Goal: Share content: Share content

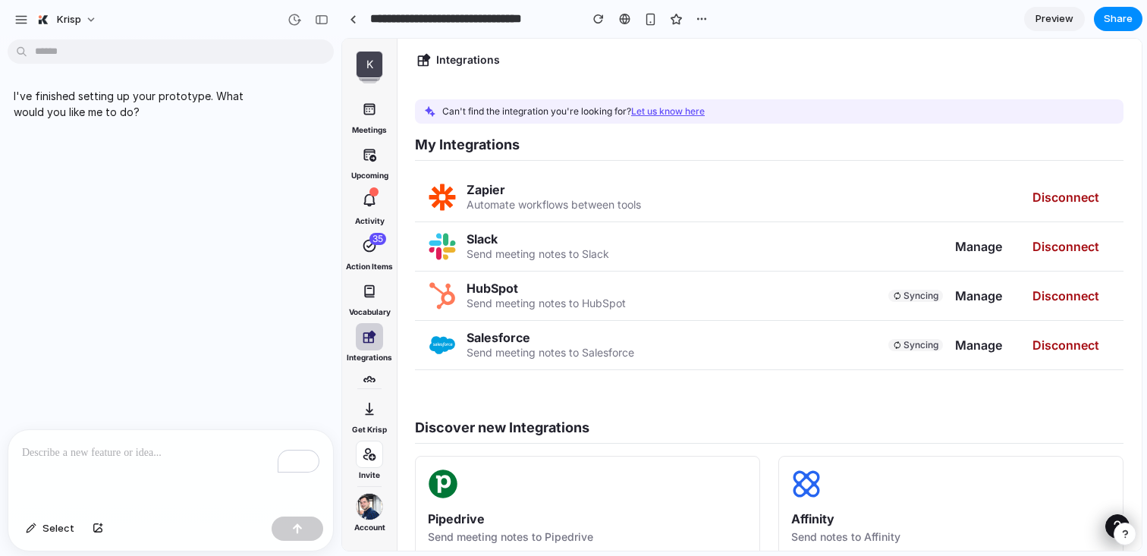
click at [131, 456] on p "To enrich screen reader interactions, please activate Accessibility in Grammarl…" at bounding box center [170, 453] width 297 height 18
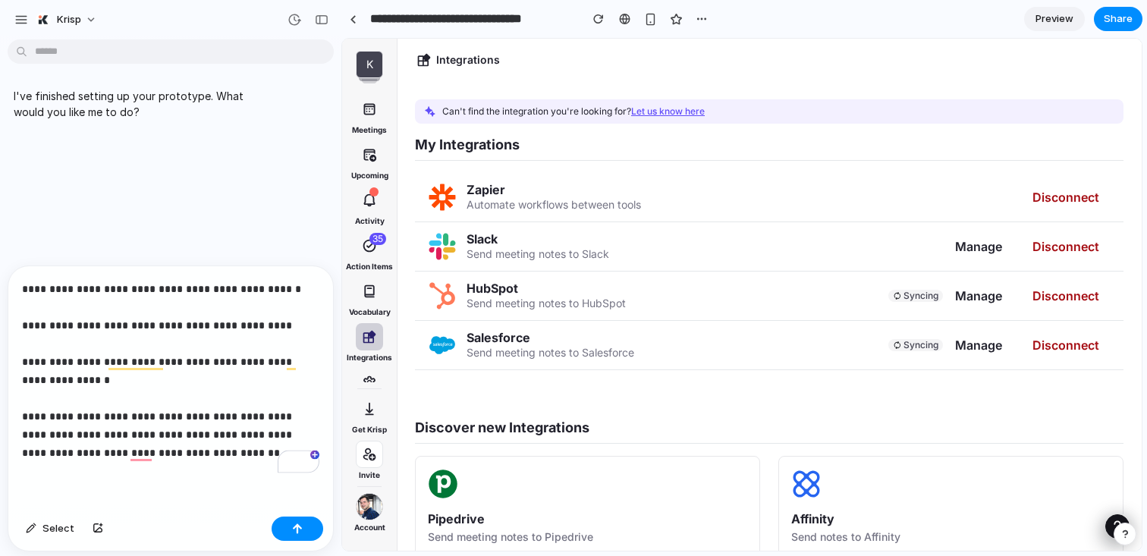
click at [96, 454] on p "**********" at bounding box center [170, 371] width 297 height 182
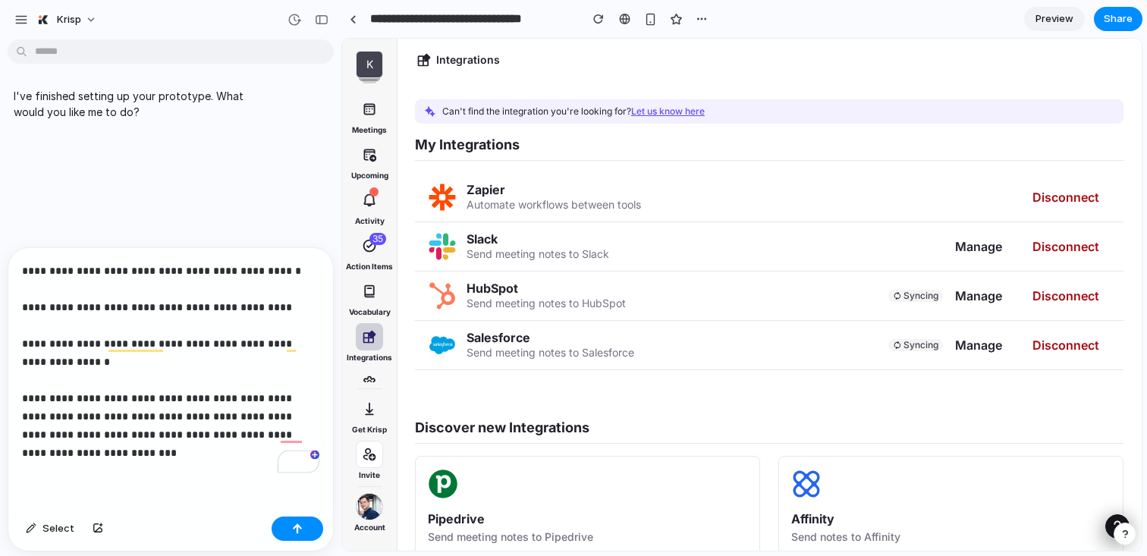
click at [63, 450] on p "**********" at bounding box center [170, 362] width 297 height 200
click at [127, 450] on p "**********" at bounding box center [170, 362] width 297 height 200
click at [246, 436] on p "**********" at bounding box center [170, 362] width 297 height 200
click at [188, 469] on div "**********" at bounding box center [170, 379] width 325 height 263
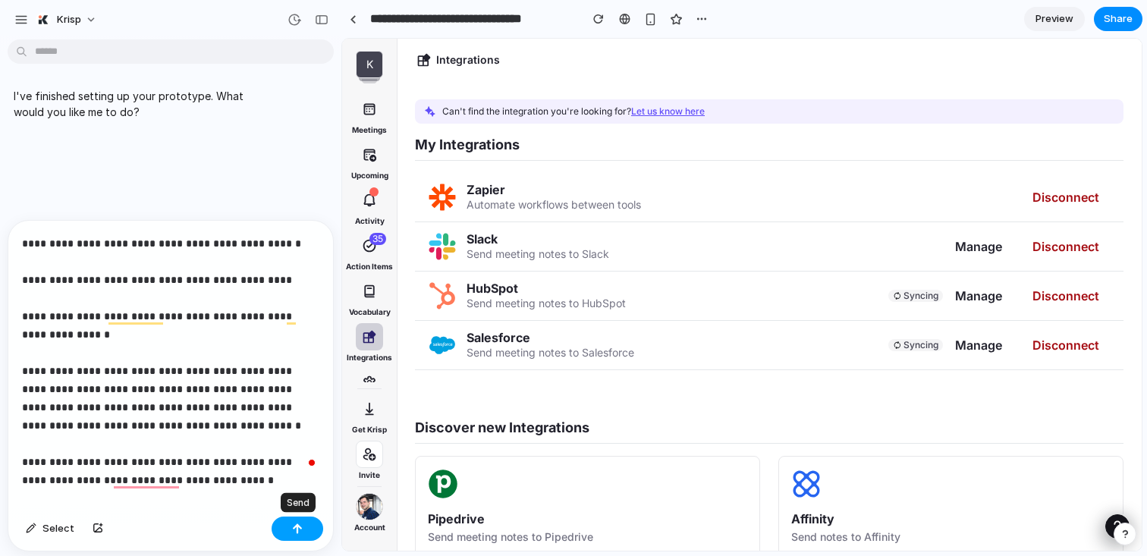
click at [310, 530] on button "button" at bounding box center [298, 529] width 52 height 24
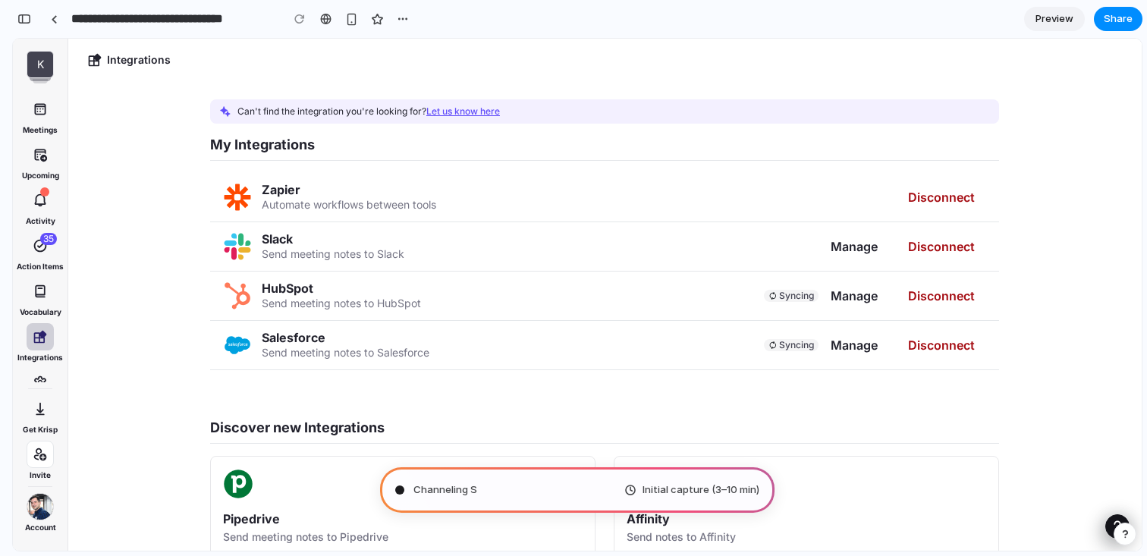
scroll to position [263, 0]
type input "**********"
click at [852, 244] on span "Manage" at bounding box center [854, 246] width 47 height 15
click at [617, 259] on div "Slack Send meeting notes to Slack Manage Disconnect" at bounding box center [604, 246] width 789 height 49
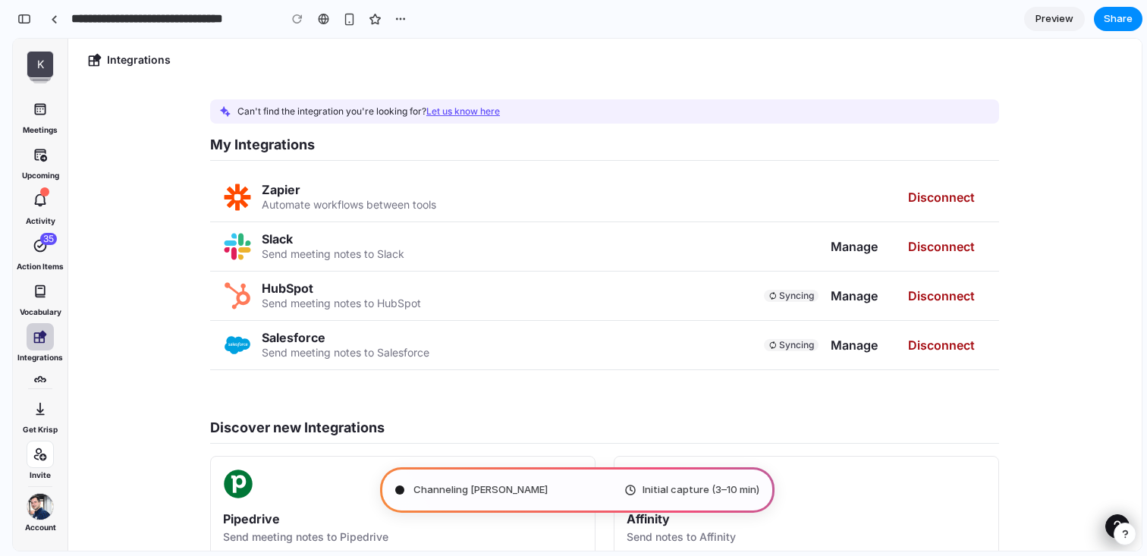
click at [489, 486] on span "Channeling [PERSON_NAME]" at bounding box center [481, 490] width 134 height 15
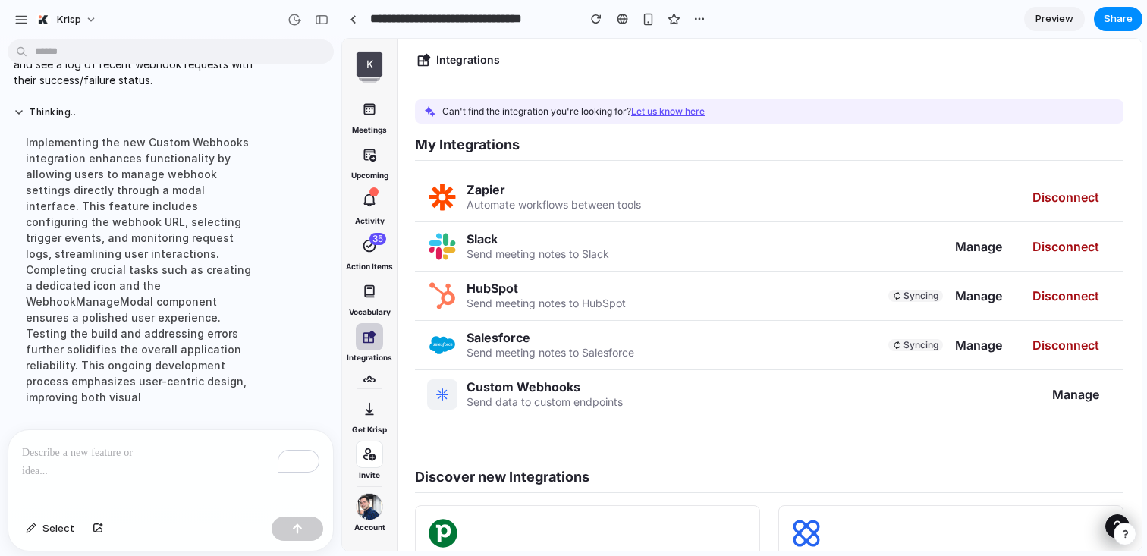
scroll to position [397, 0]
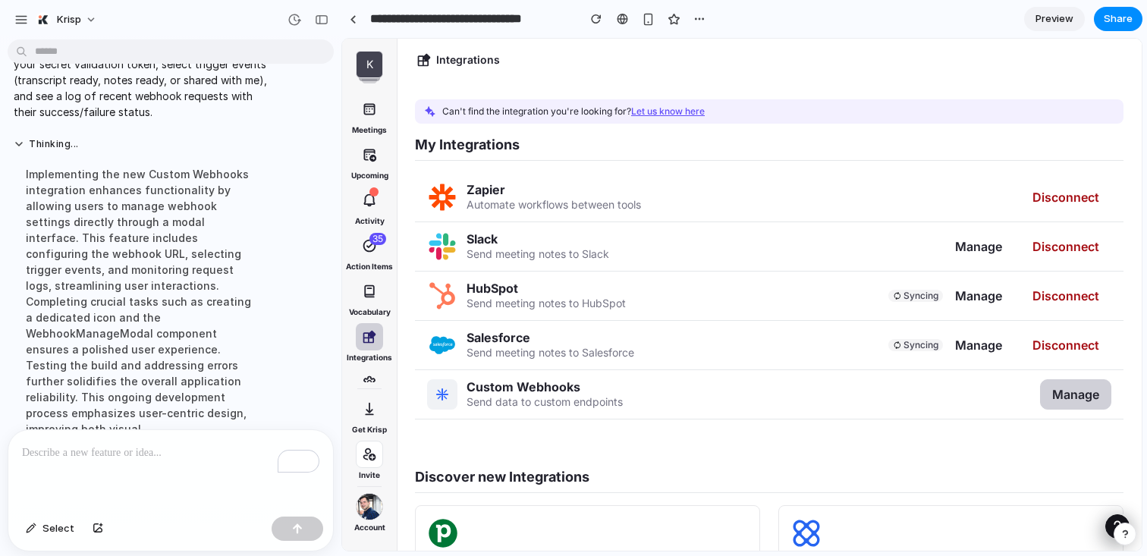
click at [1063, 391] on span "Manage" at bounding box center [1075, 394] width 47 height 15
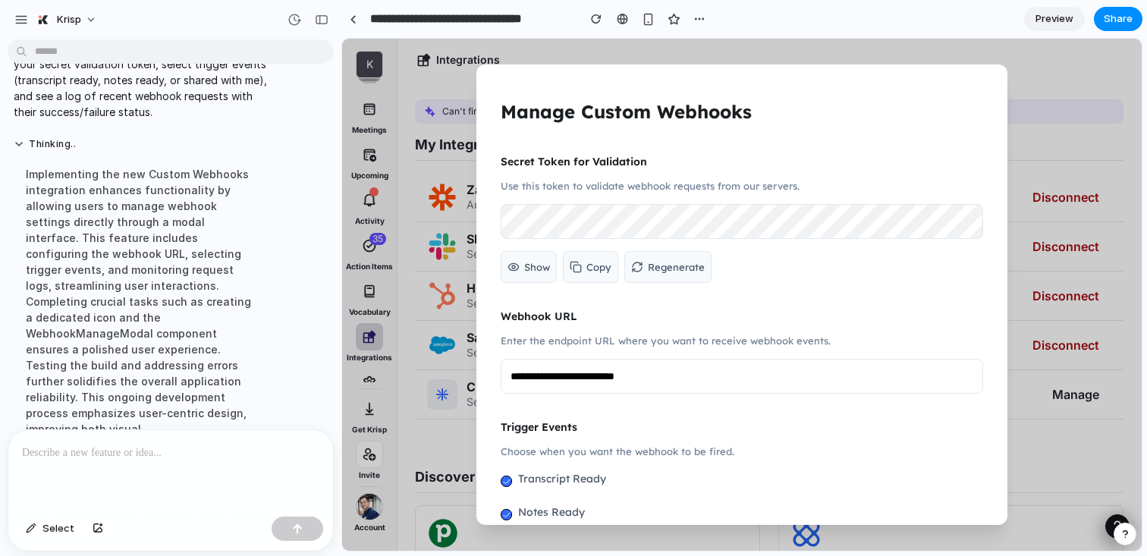
click at [520, 256] on button "Show" at bounding box center [529, 267] width 56 height 32
click at [574, 263] on icon at bounding box center [573, 267] width 12 height 12
click at [653, 266] on span "Regenerate" at bounding box center [673, 267] width 57 height 18
click at [761, 269] on div "Hide Copy Regenerate" at bounding box center [742, 267] width 483 height 32
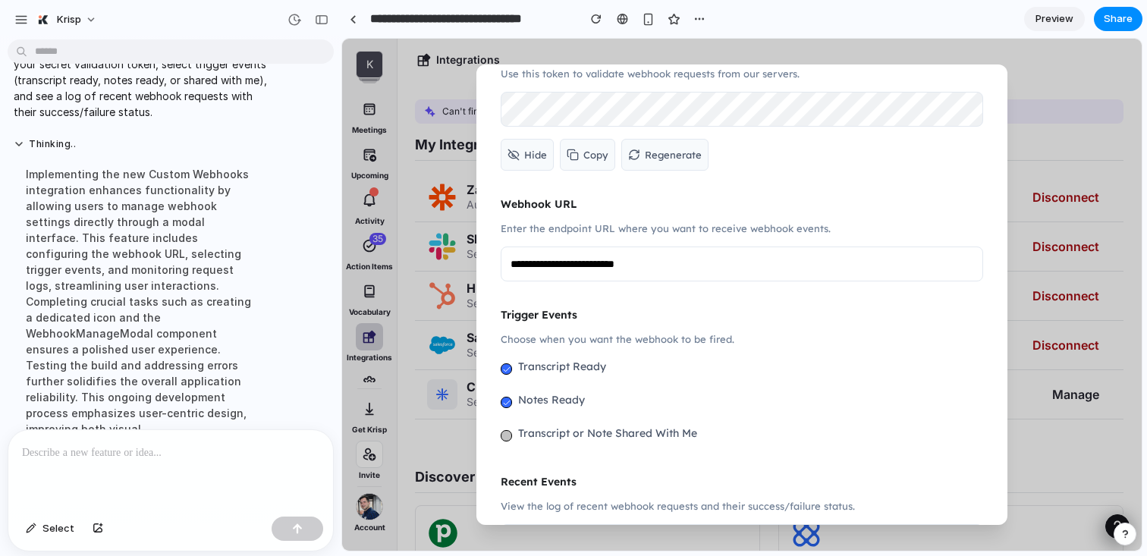
scroll to position [113, 0]
click at [709, 270] on input "**********" at bounding box center [742, 263] width 483 height 35
drag, startPoint x: 707, startPoint y: 265, endPoint x: 489, endPoint y: 266, distance: 217.8
click at [489, 266] on div "**********" at bounding box center [741, 294] width 531 height 461
click at [659, 269] on input "**********" at bounding box center [742, 263] width 483 height 35
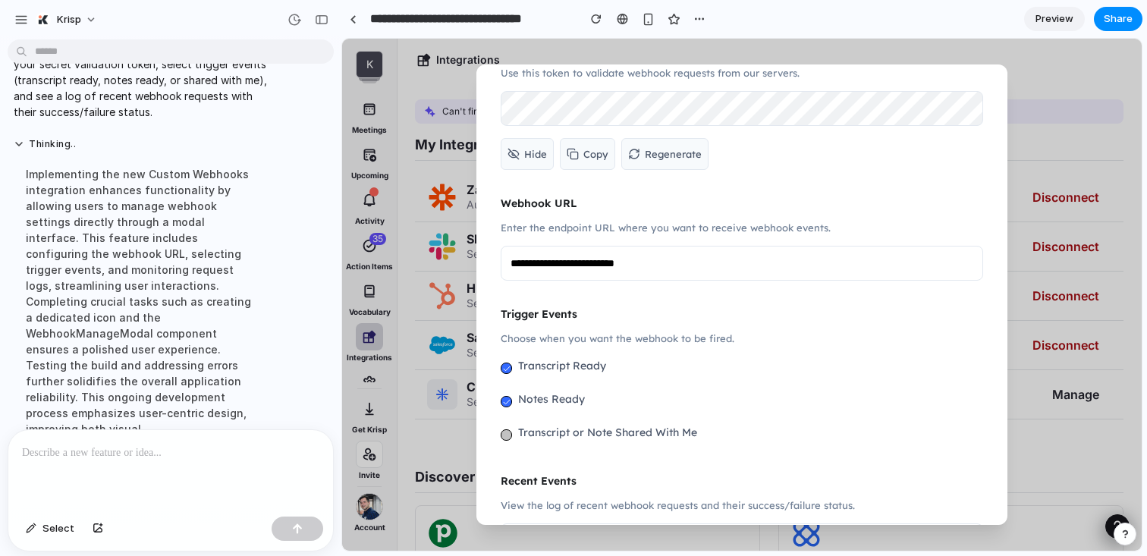
click at [735, 224] on p "Enter the endpoint URL where you want to receive webhook events." at bounding box center [742, 228] width 483 height 18
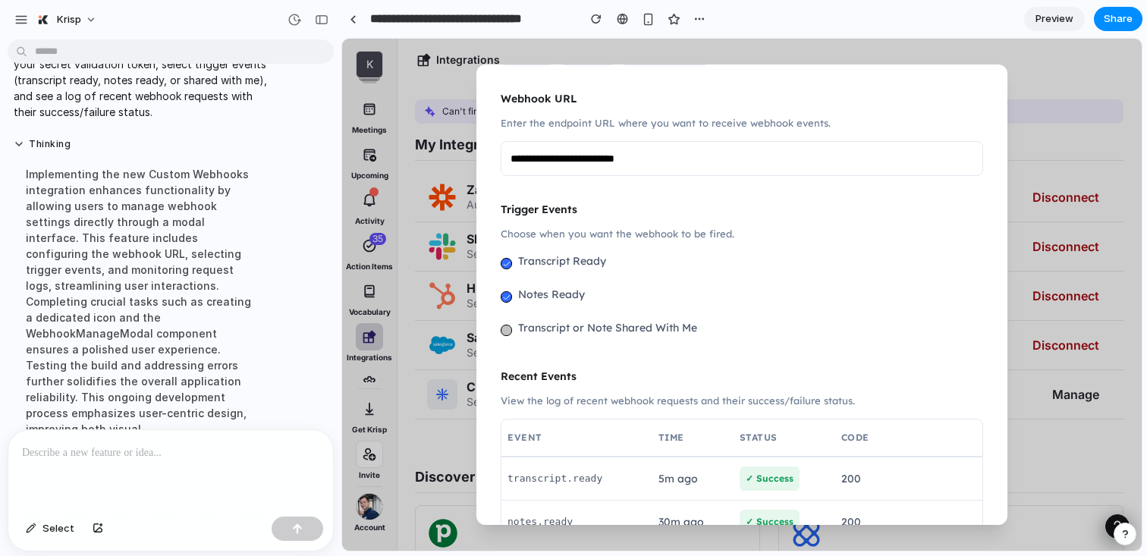
scroll to position [228, 0]
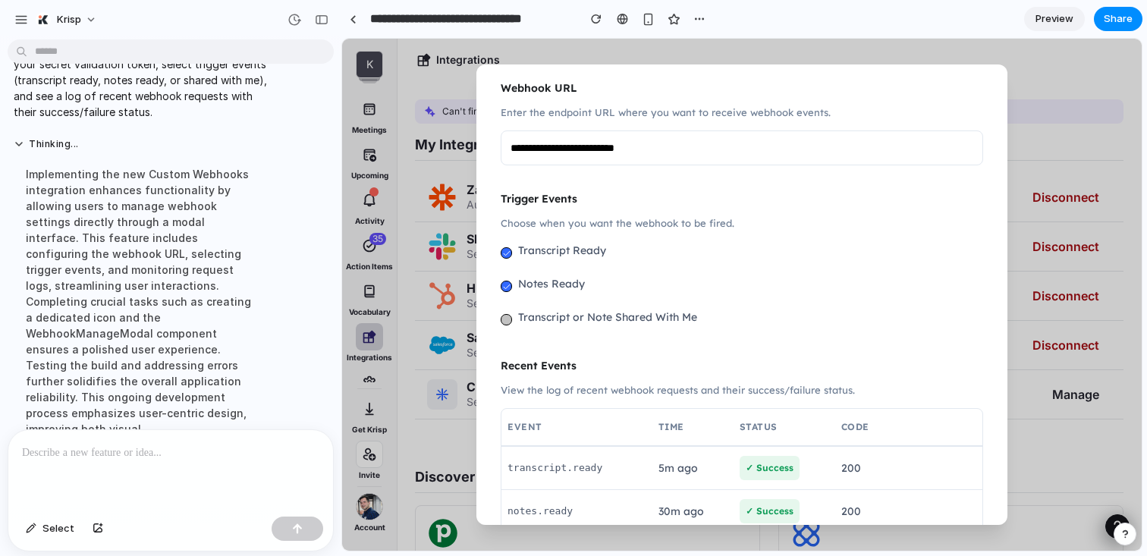
click at [549, 320] on label "Transcript or Note Shared With Me" at bounding box center [607, 317] width 179 height 18
click at [552, 275] on label "Notes Ready" at bounding box center [551, 284] width 67 height 18
click at [559, 251] on label "Transcript Ready" at bounding box center [562, 250] width 88 height 18
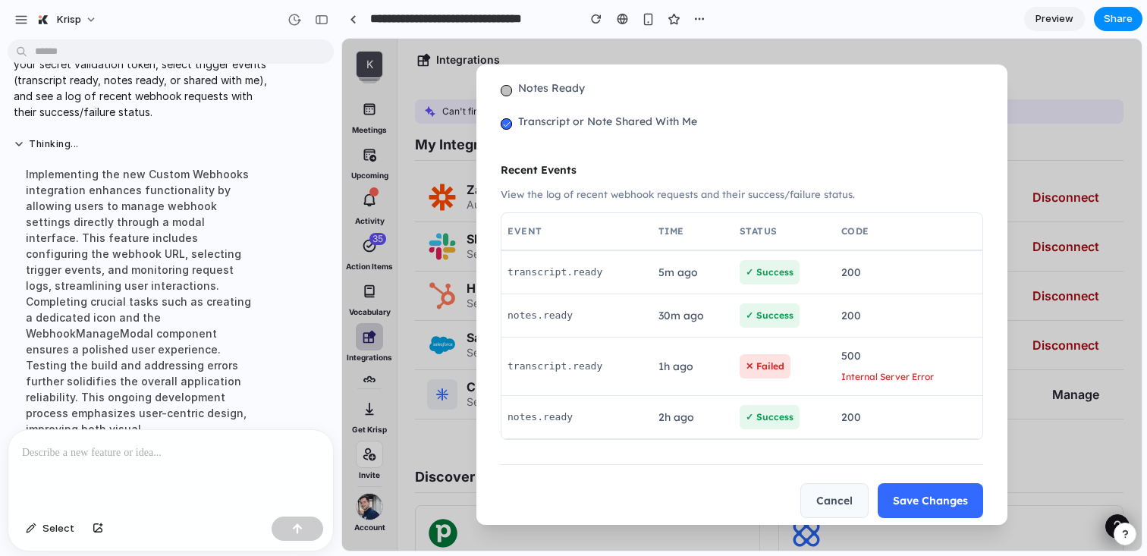
scroll to position [429, 0]
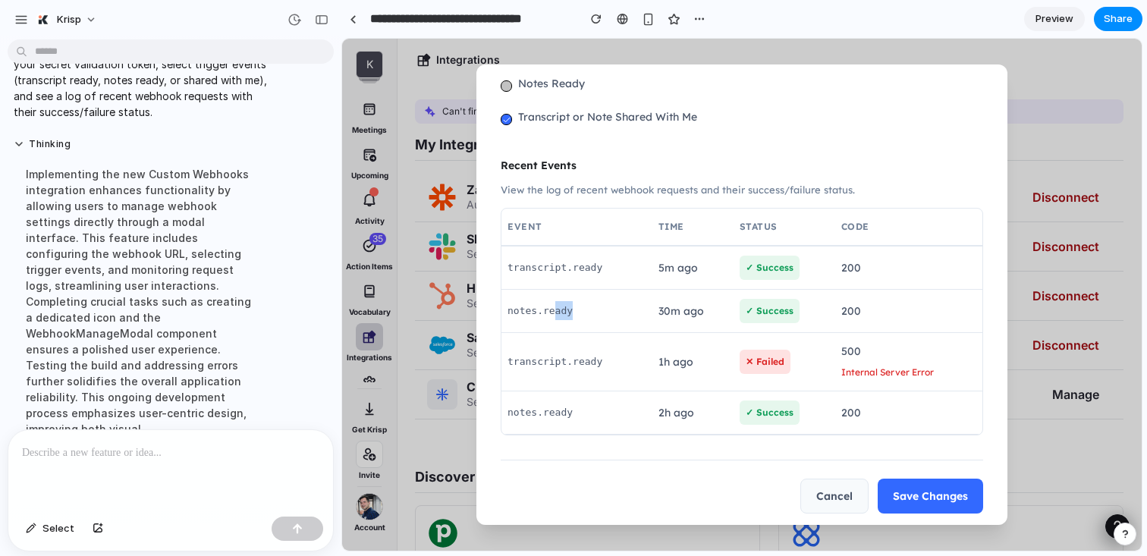
drag, startPoint x: 554, startPoint y: 308, endPoint x: 612, endPoint y: 309, distance: 58.4
click at [612, 309] on td "notes.ready" at bounding box center [577, 310] width 151 height 43
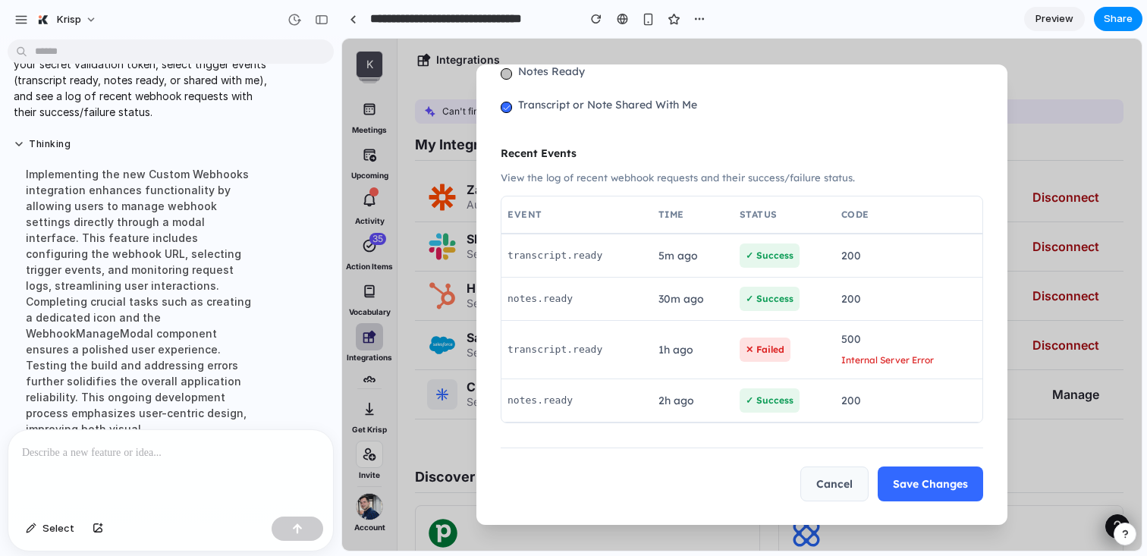
click at [922, 479] on button "Save Changes" at bounding box center [930, 484] width 105 height 35
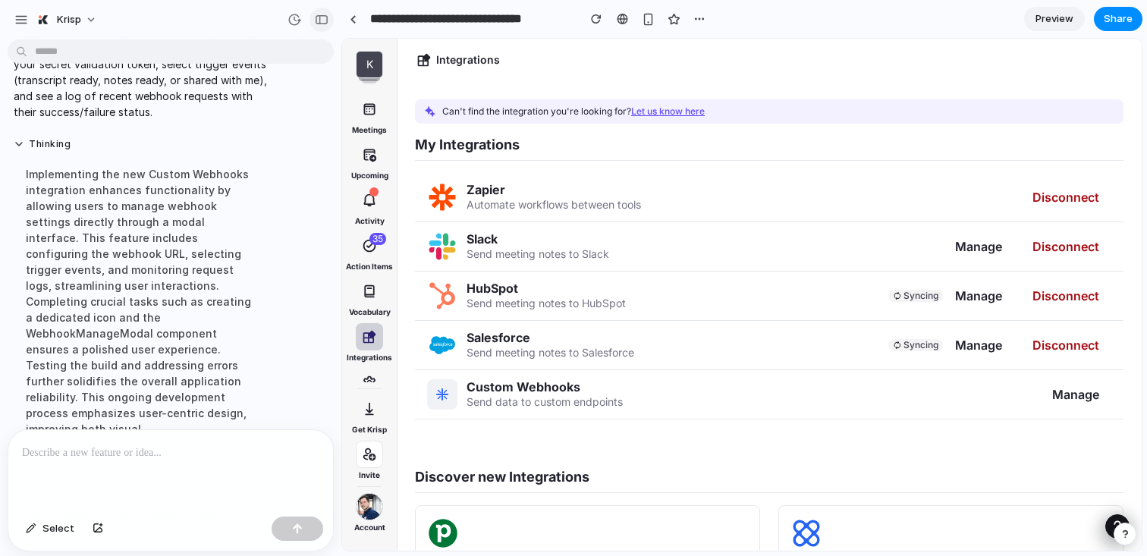
click at [319, 20] on div "button" at bounding box center [322, 19] width 14 height 11
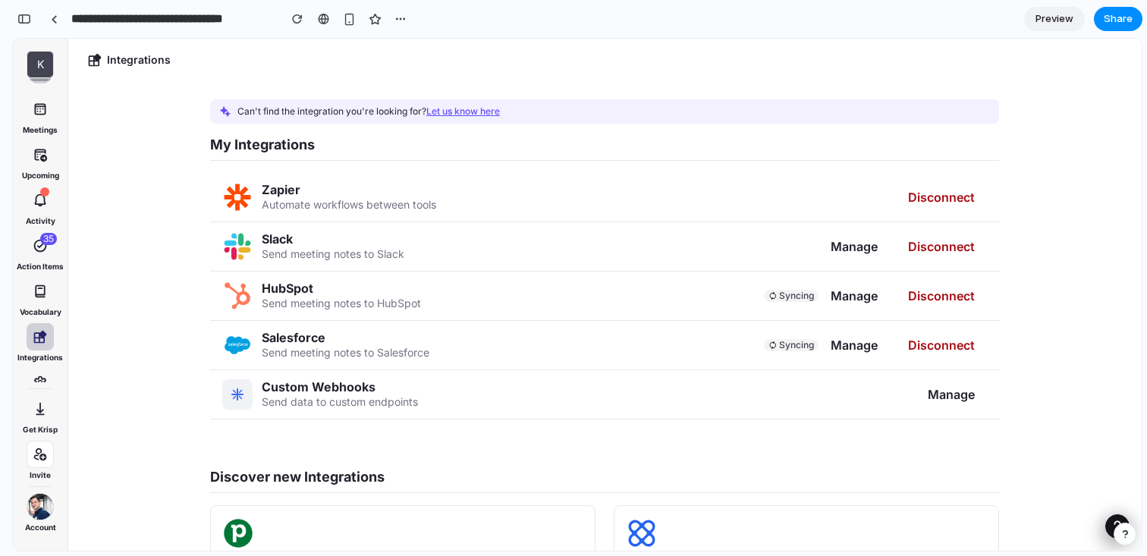
scroll to position [1321, 0]
drag, startPoint x: 322, startPoint y: 403, endPoint x: 511, endPoint y: 401, distance: 188.9
click at [511, 401] on div "Custom Webhooks Send data to custom endpoints Manage" at bounding box center [604, 394] width 789 height 49
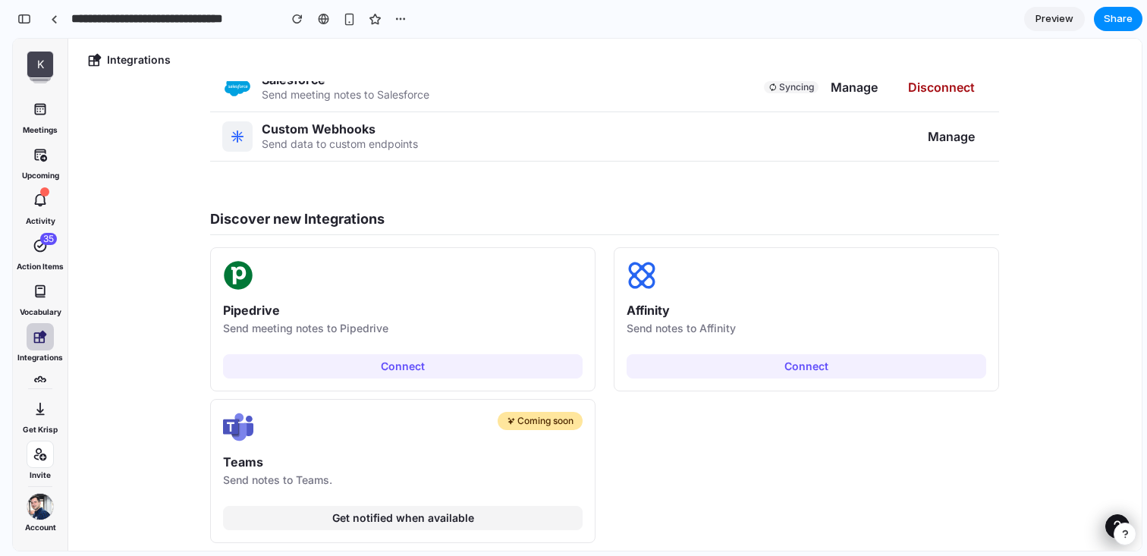
scroll to position [0, 0]
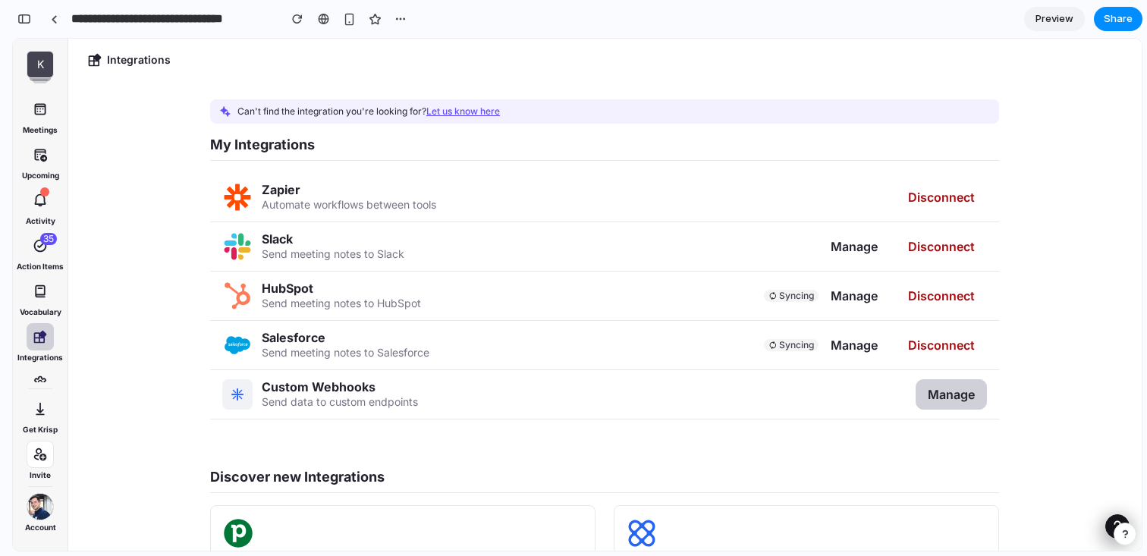
click at [951, 400] on span "Manage" at bounding box center [951, 394] width 47 height 15
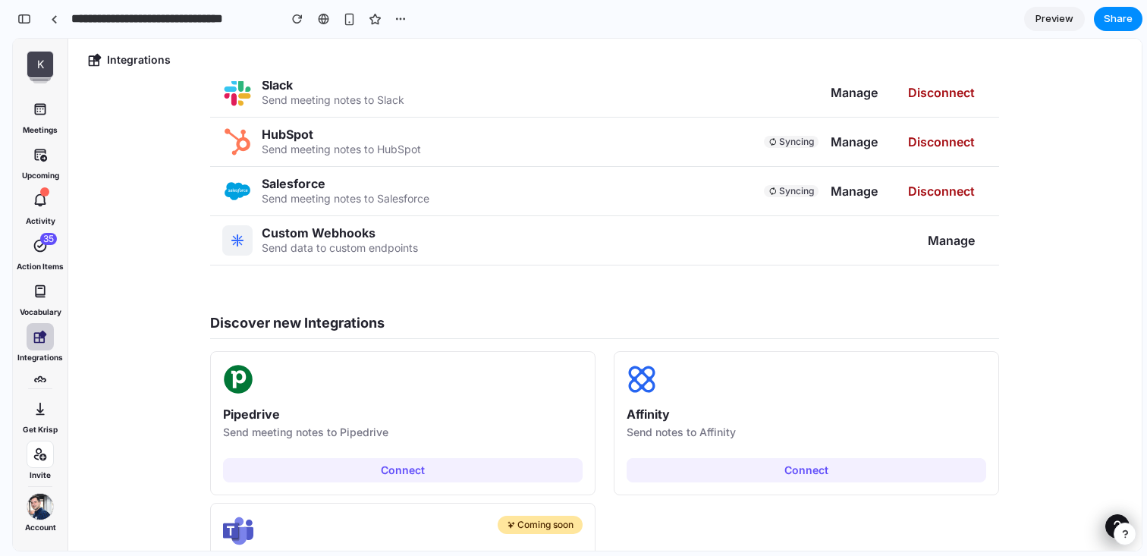
scroll to position [155, 0]
drag, startPoint x: 263, startPoint y: 234, endPoint x: 461, endPoint y: 237, distance: 197.3
click at [461, 237] on div "Custom Webhooks Send data to custom endpoints Manage" at bounding box center [604, 239] width 789 height 49
drag, startPoint x: 451, startPoint y: 254, endPoint x: 459, endPoint y: 212, distance: 43.3
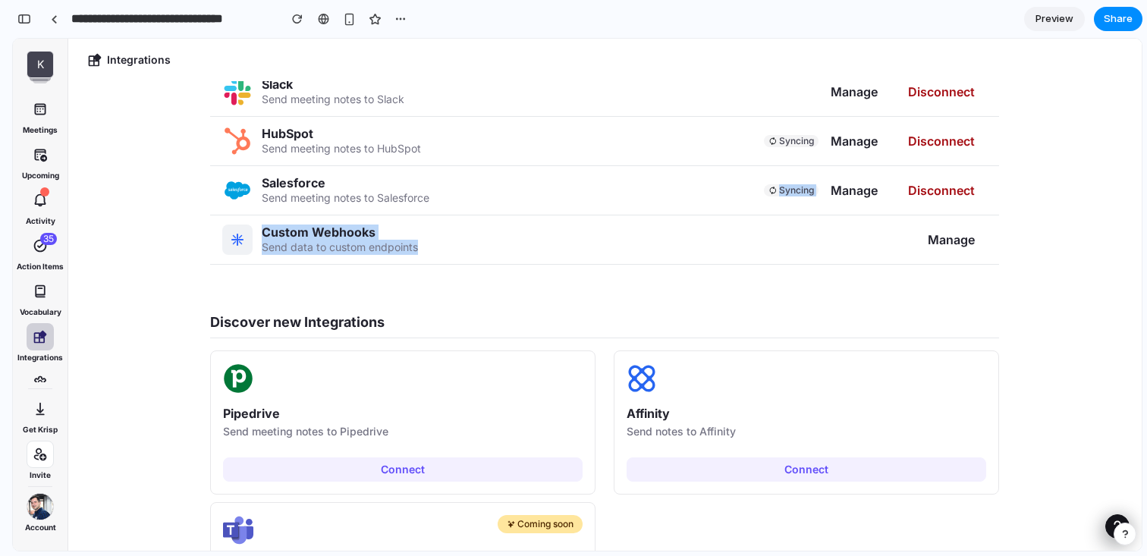
click at [459, 211] on div "Zapier Automate workflows between tools Disconnect Slack Send meeting notes to …" at bounding box center [604, 141] width 789 height 247
click at [459, 212] on div "Salesforce Send meeting notes to Salesforce Syncing Manage Disconnect" at bounding box center [604, 190] width 789 height 49
drag, startPoint x: 450, startPoint y: 222, endPoint x: 445, endPoint y: 262, distance: 39.7
click at [446, 262] on div "Custom Webhooks Send data to custom endpoints Manage" at bounding box center [604, 239] width 789 height 49
click at [445, 262] on div "Custom Webhooks Send data to custom endpoints Manage" at bounding box center [604, 239] width 789 height 49
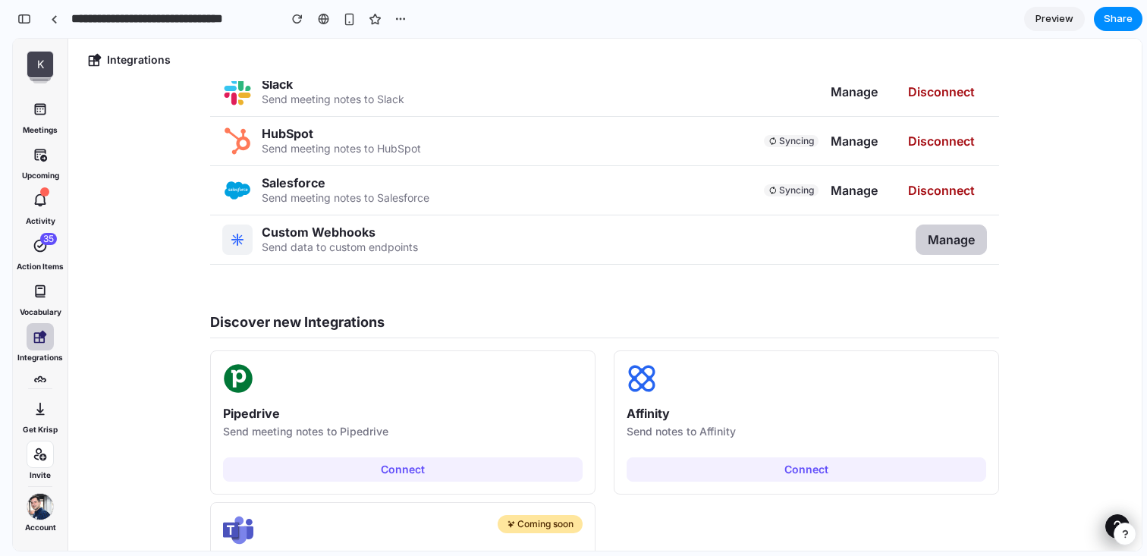
click at [939, 234] on span "Manage" at bounding box center [951, 239] width 47 height 15
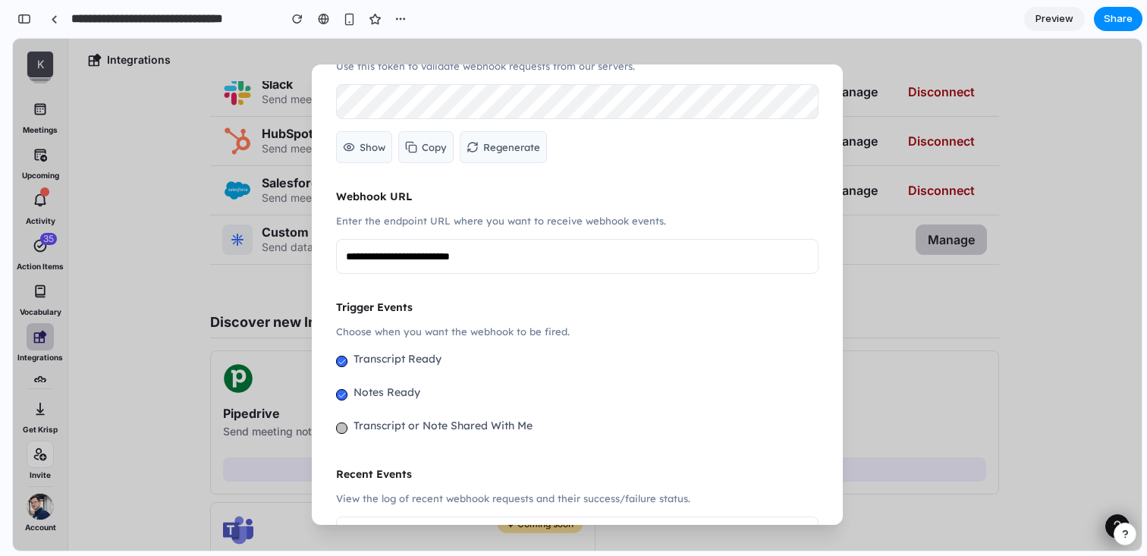
scroll to position [0, 0]
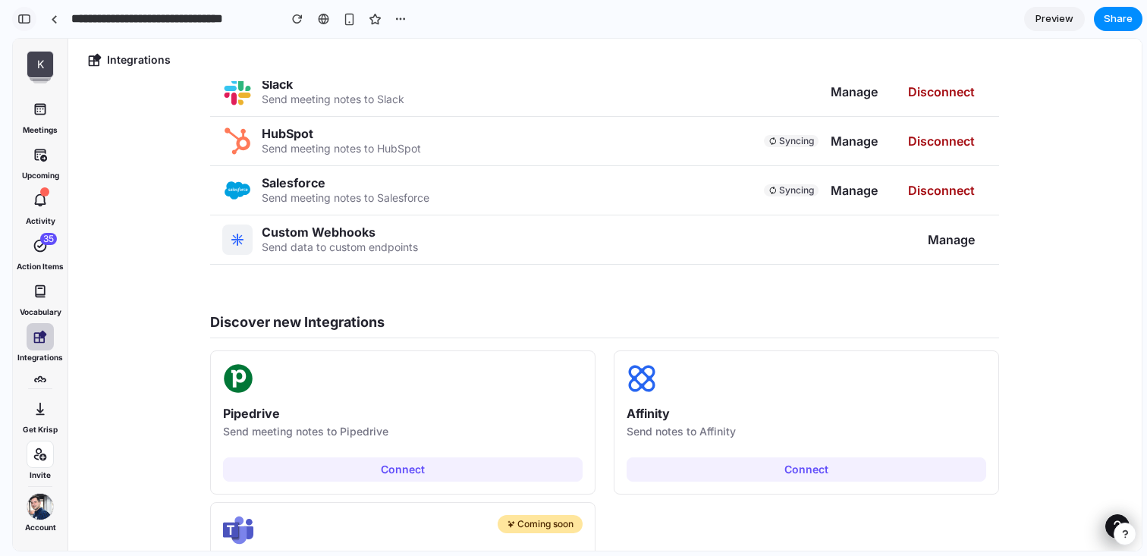
click at [17, 16] on button "button" at bounding box center [24, 19] width 24 height 24
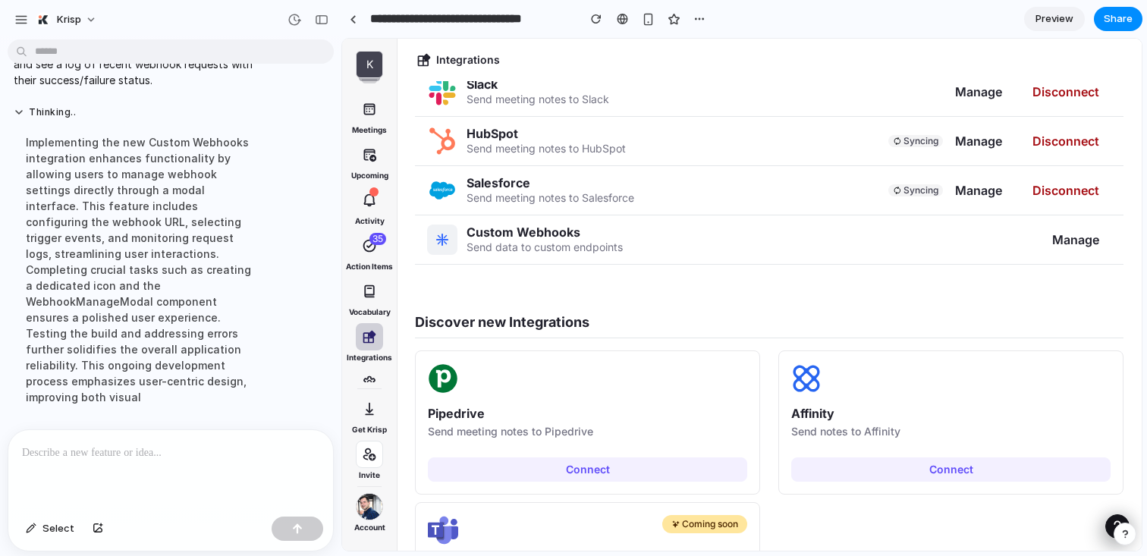
scroll to position [397, 0]
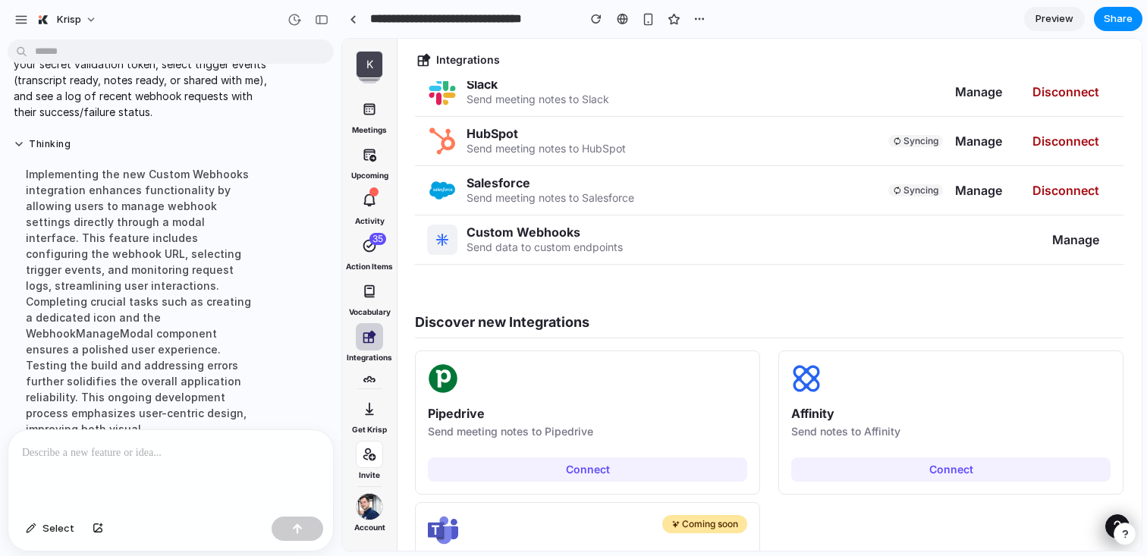
click at [168, 471] on div "To enrich screen reader interactions, please activate Accessibility in Grammarl…" at bounding box center [170, 470] width 325 height 80
click at [647, 248] on div "Custom Webhooks Send data to custom endpoints Manage" at bounding box center [769, 239] width 709 height 49
click at [322, 22] on div "button" at bounding box center [322, 19] width 14 height 11
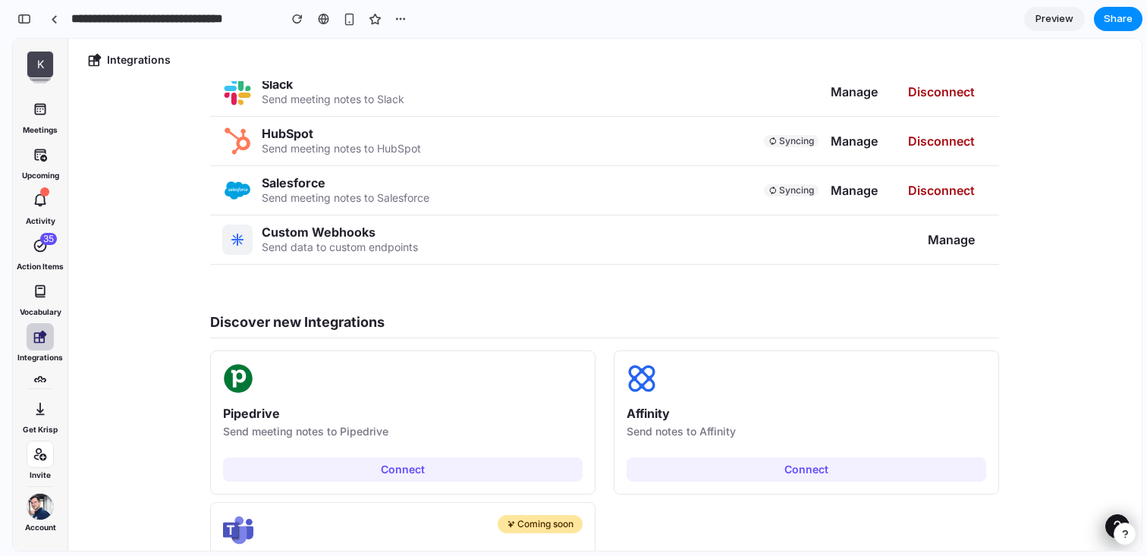
scroll to position [1321, 0]
click at [951, 235] on span "Manage" at bounding box center [951, 239] width 47 height 15
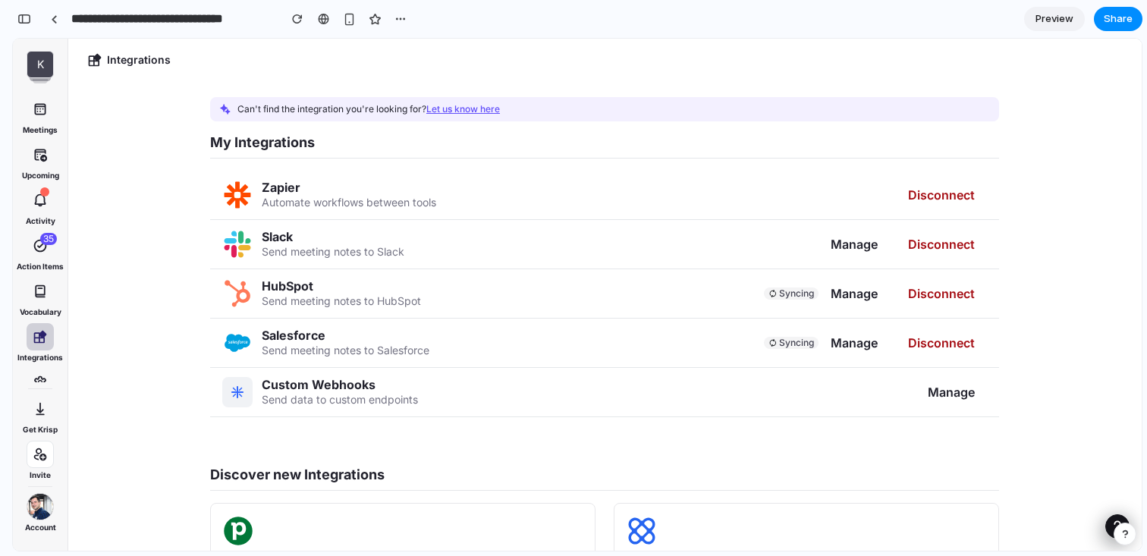
scroll to position [0, 0]
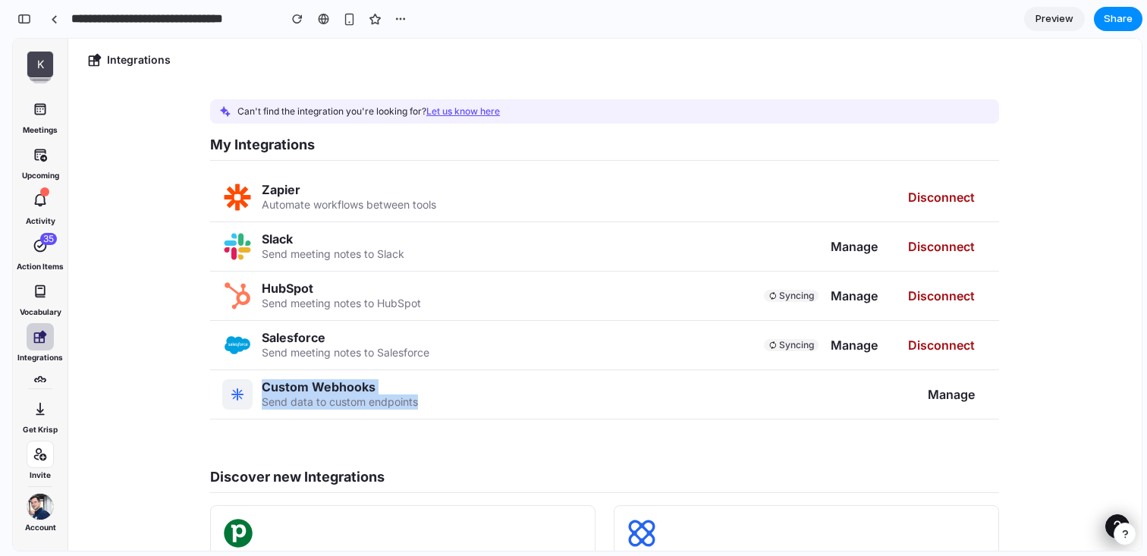
drag, startPoint x: 263, startPoint y: 386, endPoint x: 451, endPoint y: 407, distance: 189.4
click at [451, 407] on div "Custom Webhooks Send data to custom endpoints Manage" at bounding box center [604, 394] width 789 height 49
click at [958, 401] on span "Manage" at bounding box center [951, 394] width 47 height 15
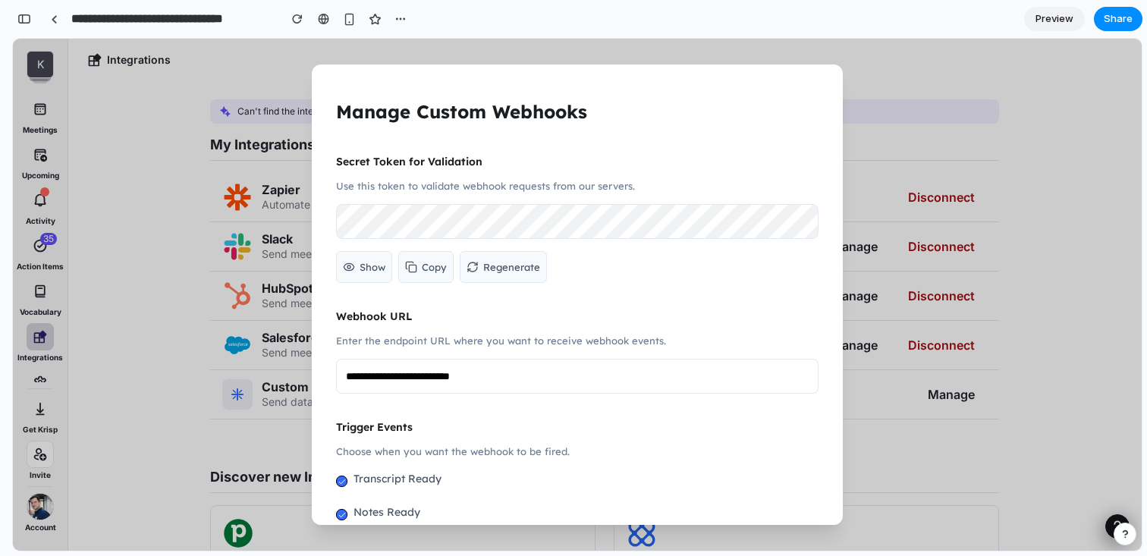
click at [370, 264] on span "Show" at bounding box center [373, 267] width 26 height 18
click at [370, 264] on span "Hide" at bounding box center [371, 267] width 23 height 18
click at [425, 266] on span "Copy" at bounding box center [434, 267] width 25 height 18
click at [495, 266] on span "Regenerate" at bounding box center [511, 267] width 57 height 18
drag, startPoint x: 535, startPoint y: 380, endPoint x: 321, endPoint y: 379, distance: 214.0
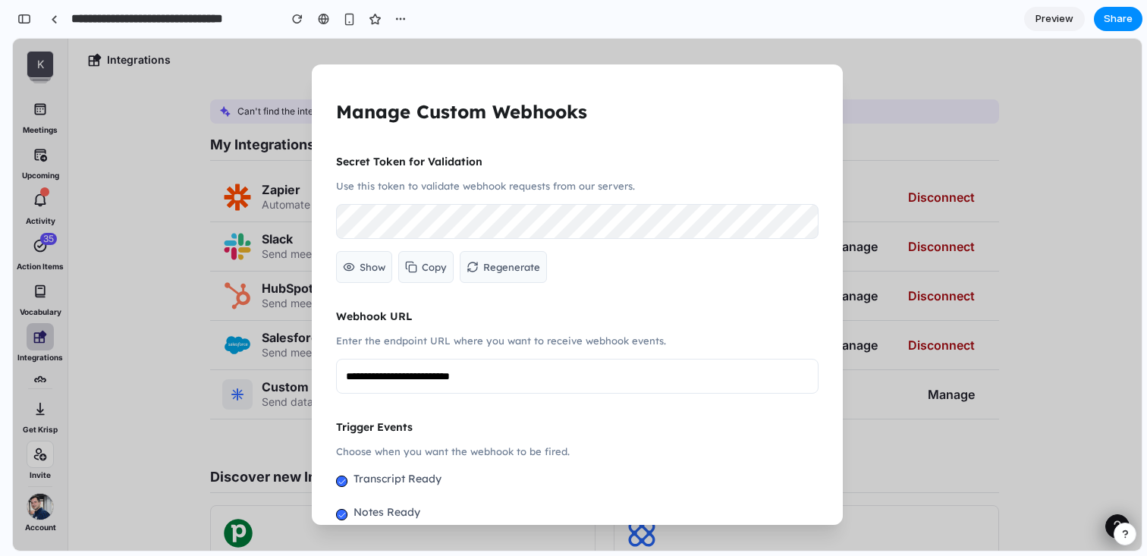
click at [321, 379] on div "**********" at bounding box center [577, 294] width 531 height 461
click at [393, 382] on input "**********" at bounding box center [577, 376] width 483 height 35
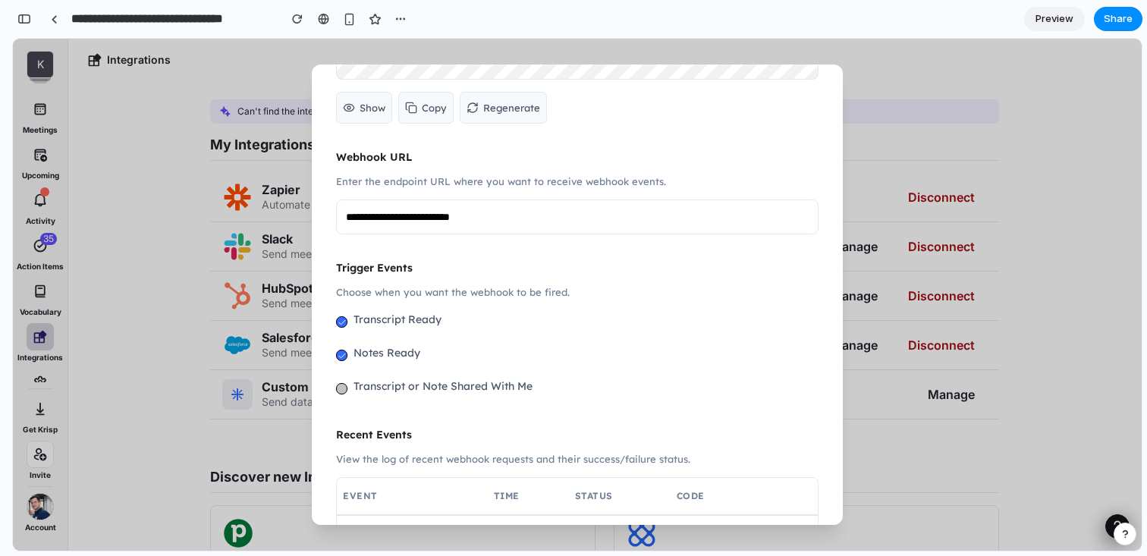
scroll to position [167, 0]
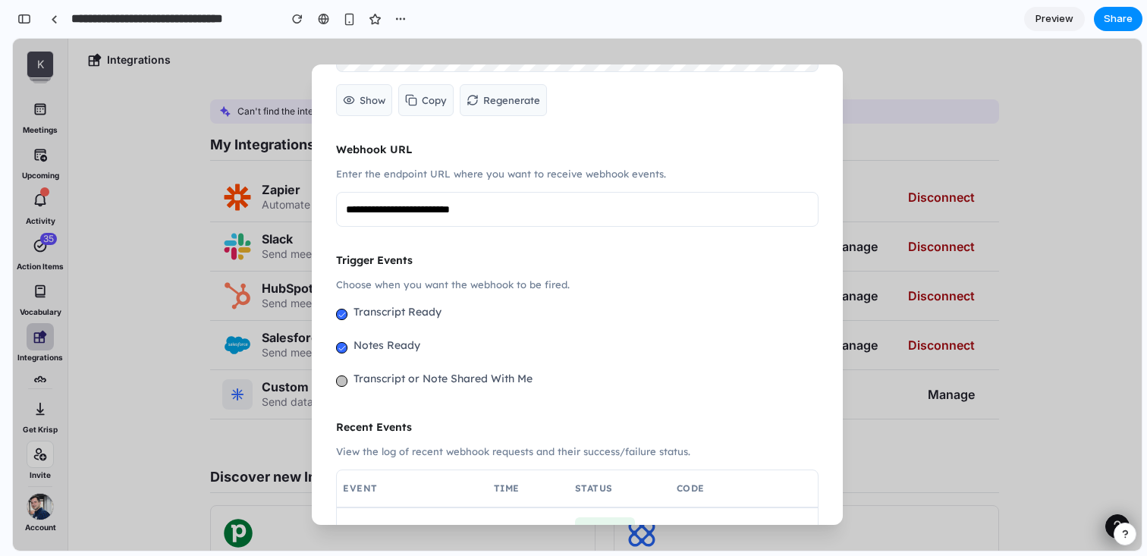
click at [375, 376] on label "Transcript or Note Shared With Me" at bounding box center [443, 379] width 179 height 18
click at [375, 338] on label "Notes Ready" at bounding box center [387, 345] width 67 height 18
click at [375, 313] on label "Transcript Ready" at bounding box center [398, 312] width 88 height 18
click at [375, 344] on label "Notes Ready" at bounding box center [387, 345] width 67 height 18
click at [375, 382] on label "Transcript or Note Shared With Me" at bounding box center [443, 379] width 179 height 18
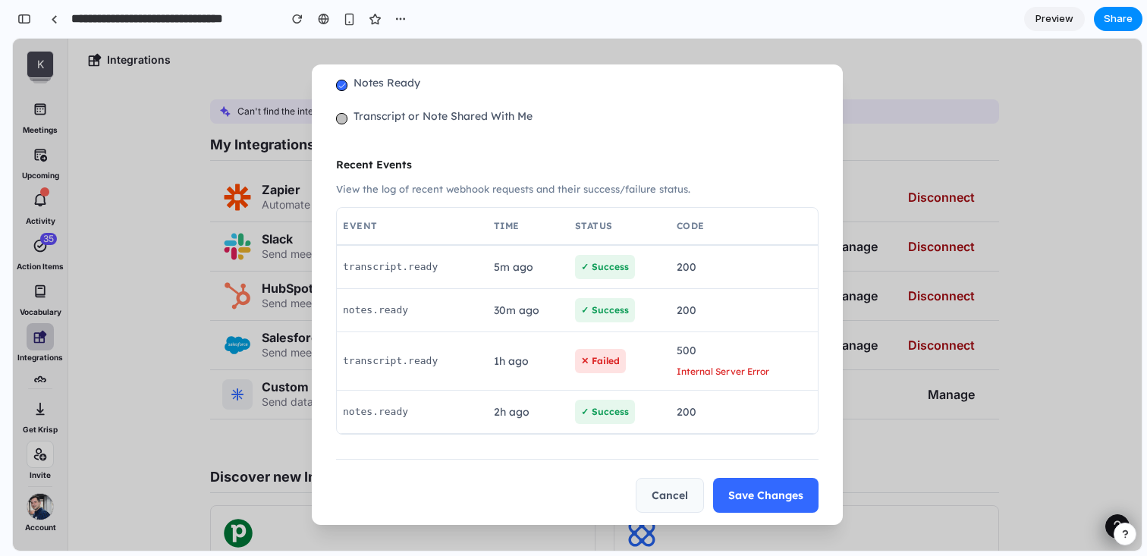
scroll to position [442, 0]
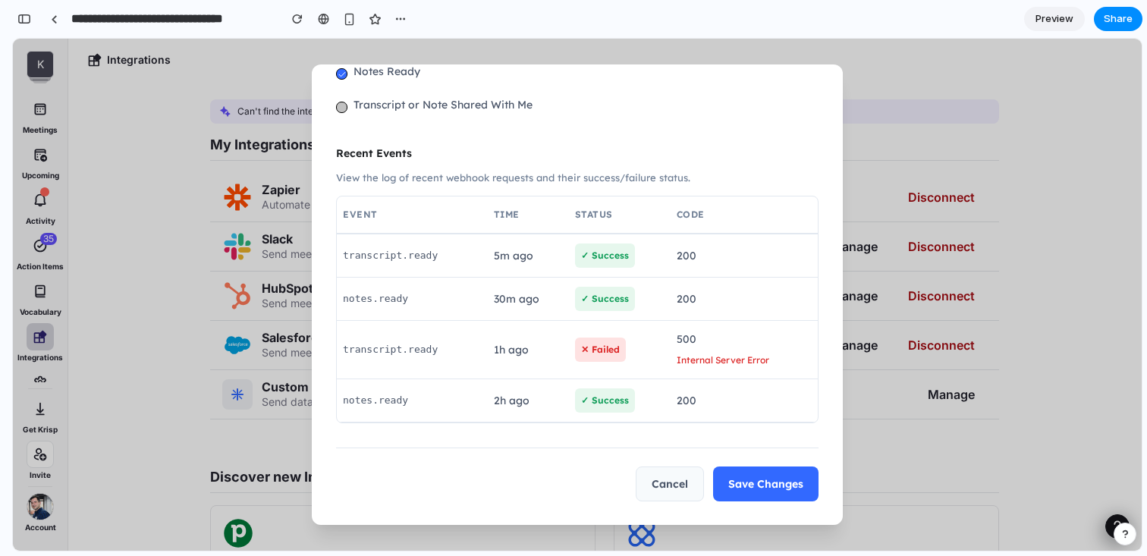
click at [771, 478] on button "Save Changes" at bounding box center [765, 484] width 105 height 35
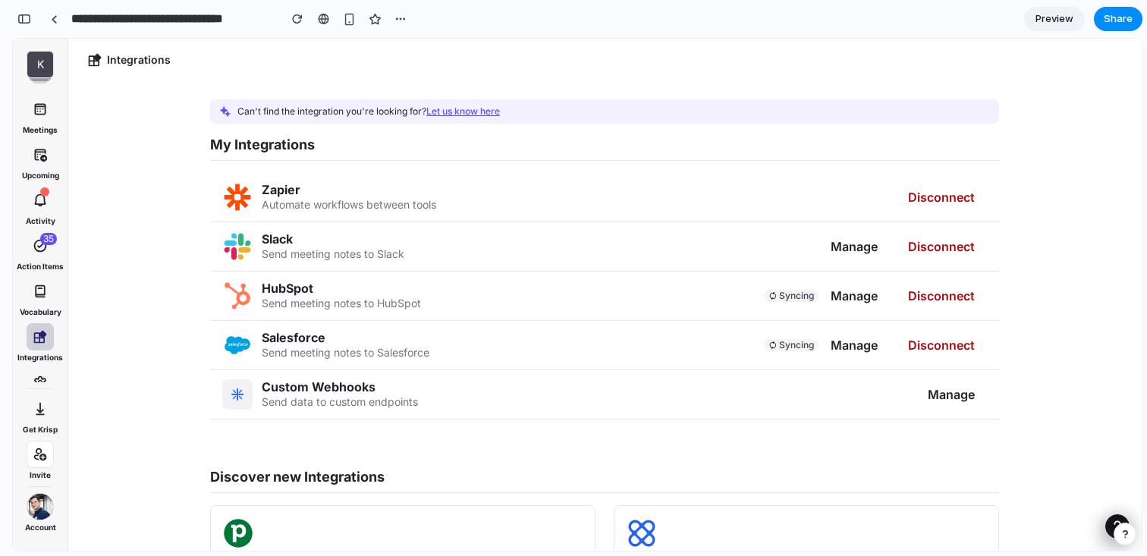
click at [351, 385] on div "Custom Webhooks" at bounding box center [319, 386] width 114 height 15
click at [341, 393] on div "Custom Webhooks" at bounding box center [319, 386] width 114 height 15
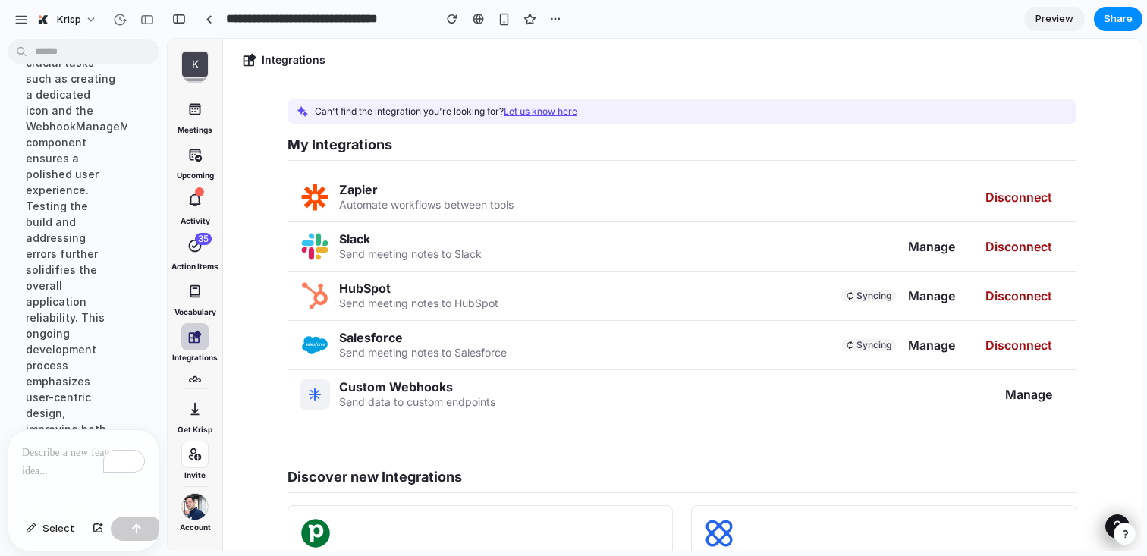
click at [51, 457] on p "To enrich screen reader interactions, please activate Accessibility in Grammarl…" at bounding box center [83, 453] width 123 height 18
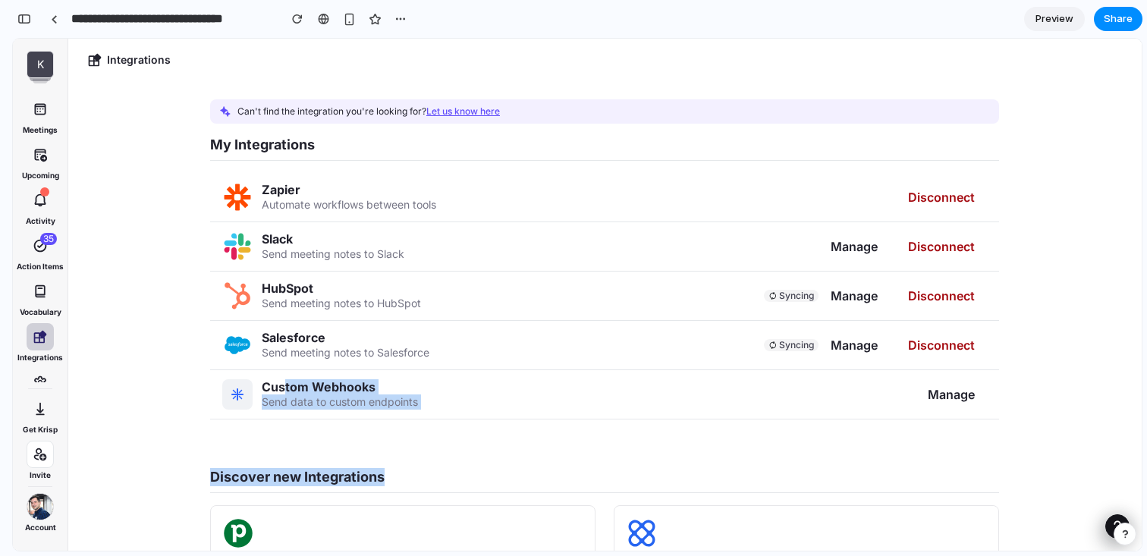
drag, startPoint x: 286, startPoint y: 383, endPoint x: 473, endPoint y: 471, distance: 206.4
click at [473, 471] on div "Can't find the integration you're looking for? Let us know here My Integrations…" at bounding box center [604, 445] width 910 height 728
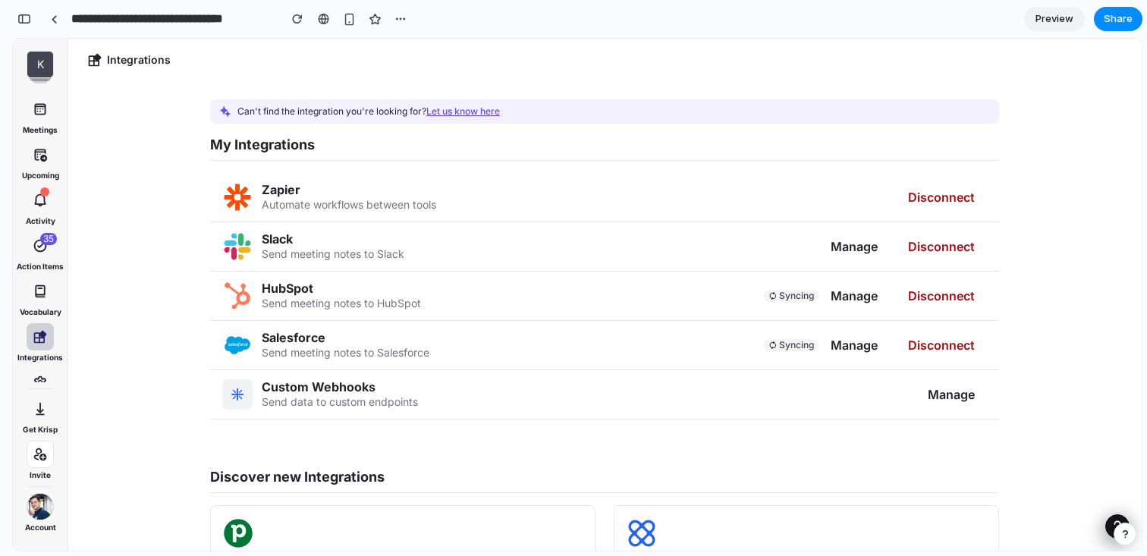
click at [452, 446] on div "Zapier Automate workflows between tools Disconnect Slack Send meeting notes to …" at bounding box center [604, 308] width 789 height 295
click at [23, 18] on div "button" at bounding box center [24, 19] width 14 height 11
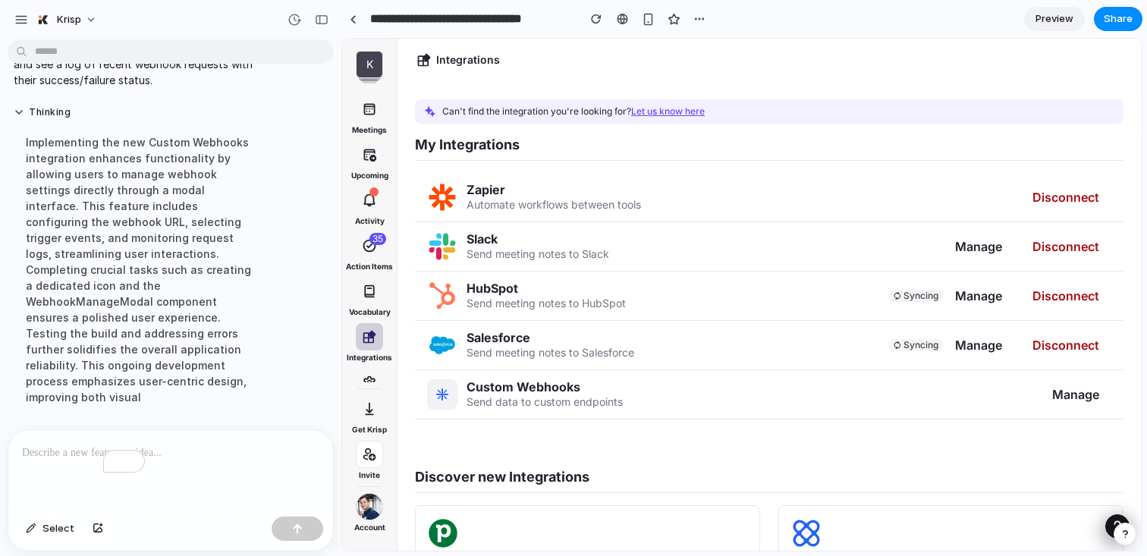
scroll to position [397, 0]
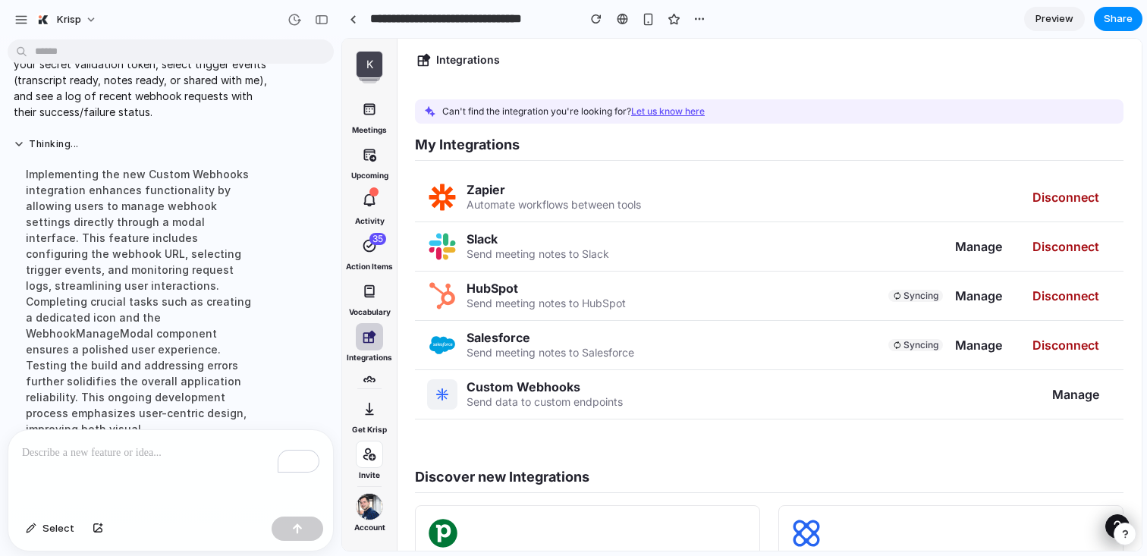
click at [154, 480] on div "To enrich screen reader interactions, please activate Accessibility in Grammarl…" at bounding box center [170, 470] width 325 height 80
click at [324, 26] on button "button" at bounding box center [322, 20] width 24 height 24
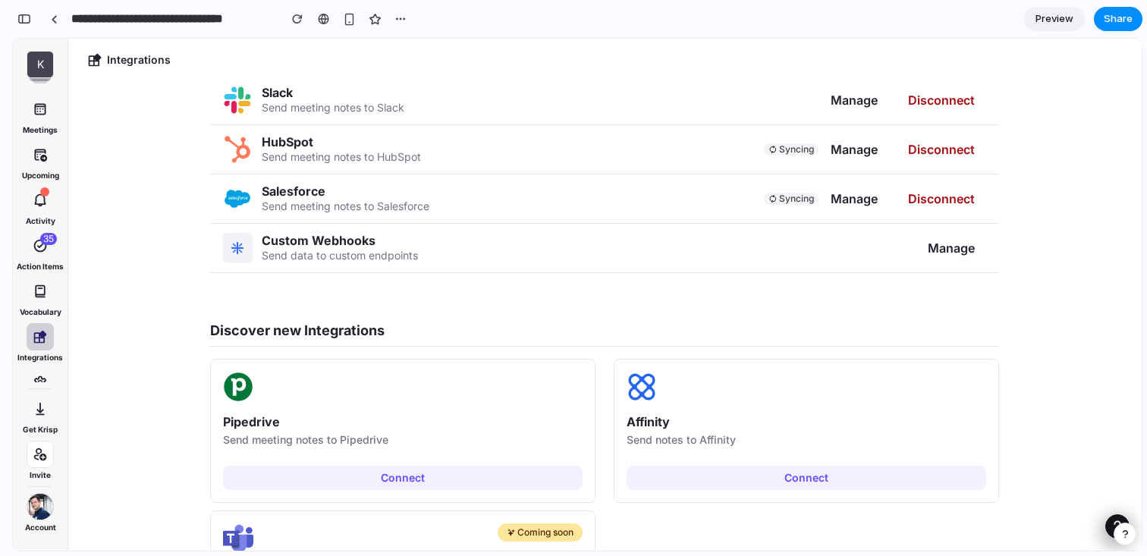
scroll to position [151, 0]
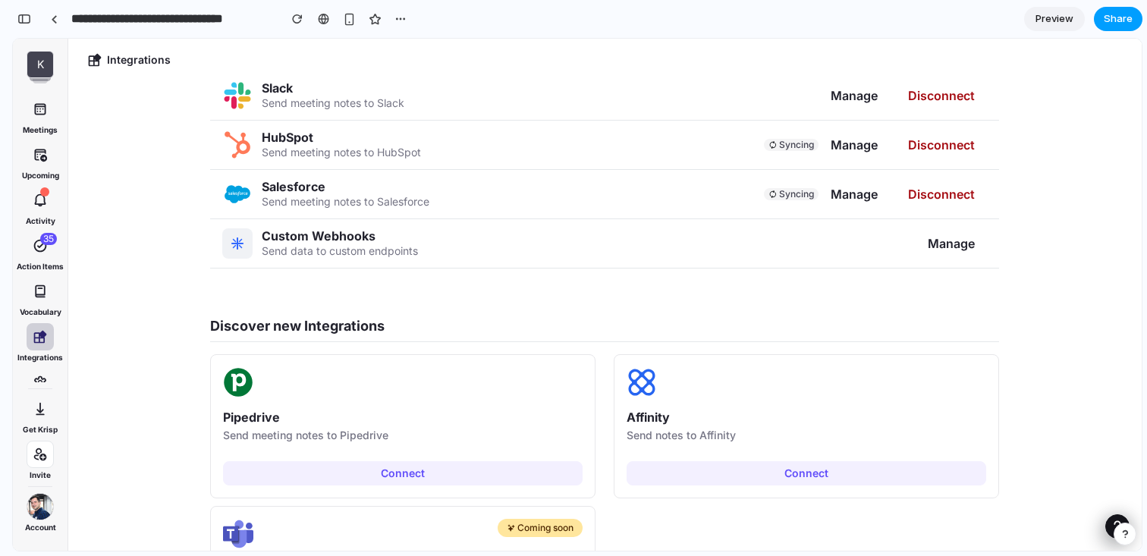
click at [1118, 21] on span "Share" at bounding box center [1118, 18] width 29 height 15
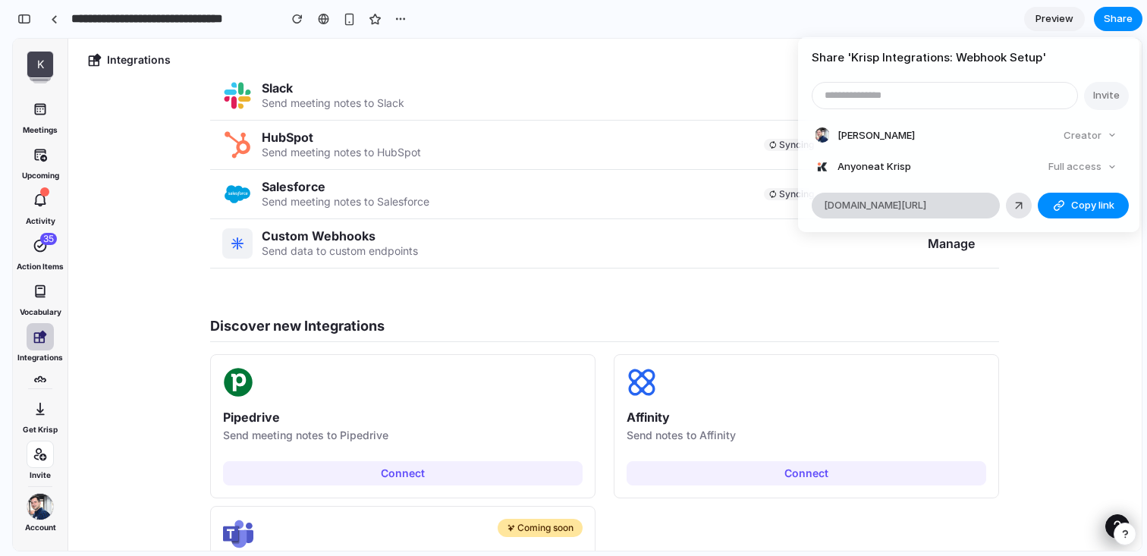
click at [920, 201] on span "[DOMAIN_NAME][URL]" at bounding box center [875, 205] width 102 height 15
click at [1081, 163] on div "Full access" at bounding box center [1083, 166] width 80 height 21
click at [1120, 24] on div "Share ' Krisp Integrations: Webhook Setup ' Invite [PERSON_NAME] Gyumjibashyan …" at bounding box center [573, 278] width 1147 height 556
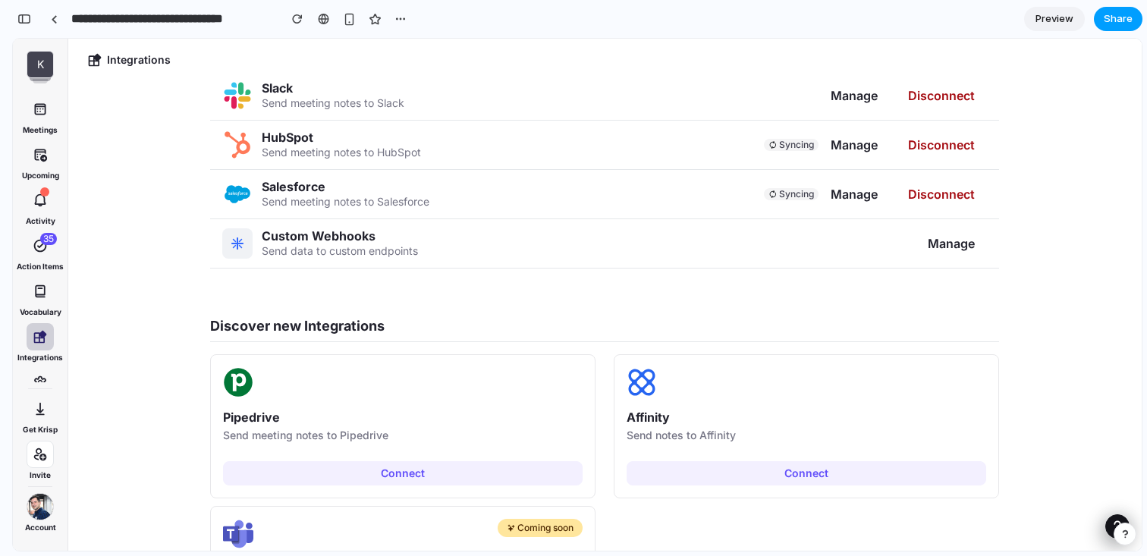
click at [1129, 19] on span "Share" at bounding box center [1118, 18] width 29 height 15
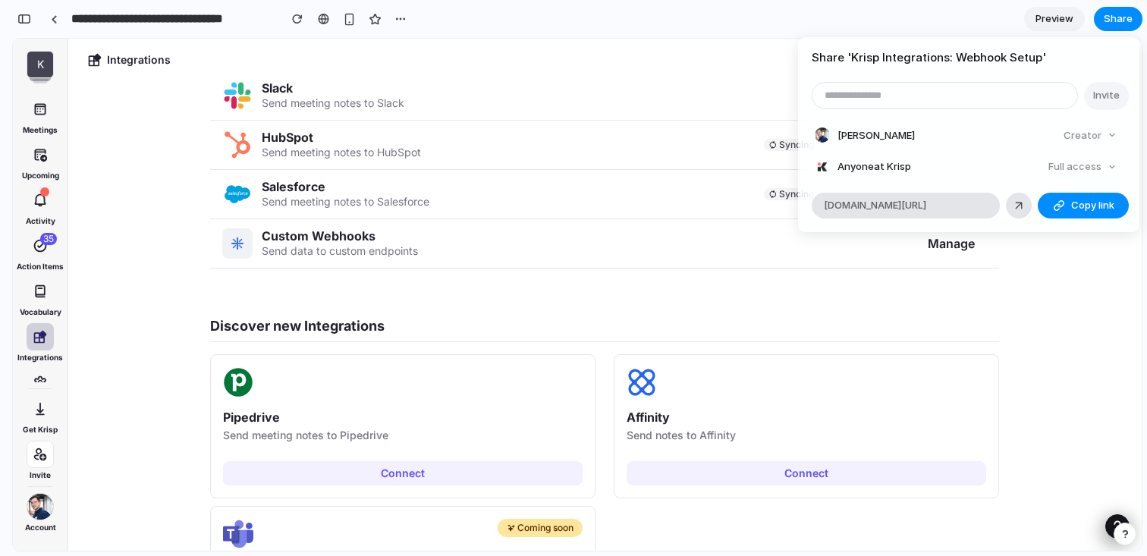
click at [1090, 133] on div "Creator" at bounding box center [1090, 135] width 65 height 21
click at [1078, 165] on div "Full access" at bounding box center [1083, 166] width 80 height 21
click at [1102, 165] on div "Full access" at bounding box center [1083, 166] width 80 height 21
click at [1117, 165] on div "Full access" at bounding box center [1083, 166] width 80 height 21
click at [853, 8] on div "Share ' Krisp Integrations: Webhook Setup ' Invite [PERSON_NAME] Gyumjibashyan …" at bounding box center [573, 278] width 1147 height 556
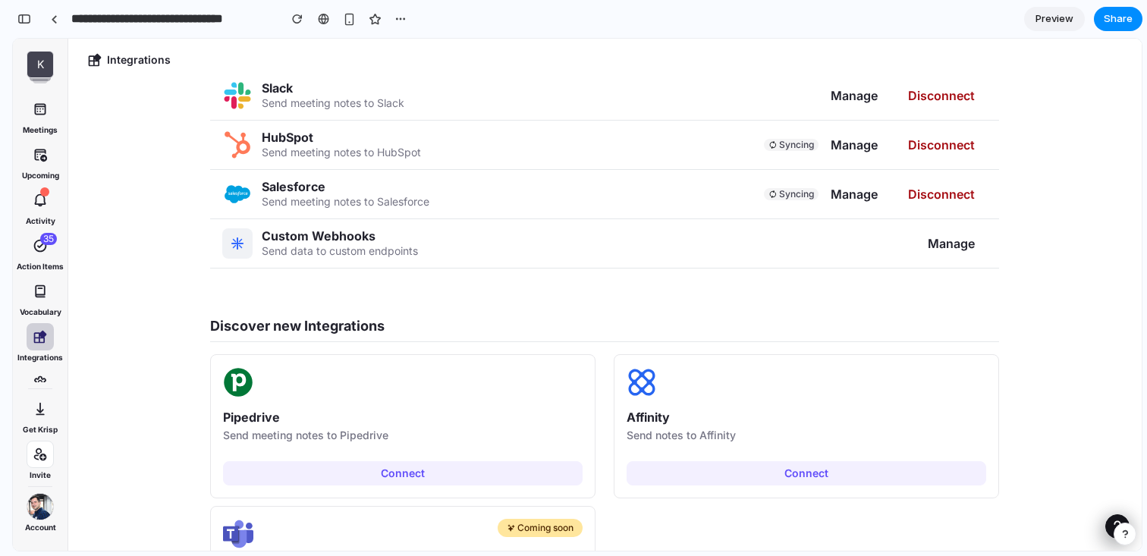
scroll to position [0, 0]
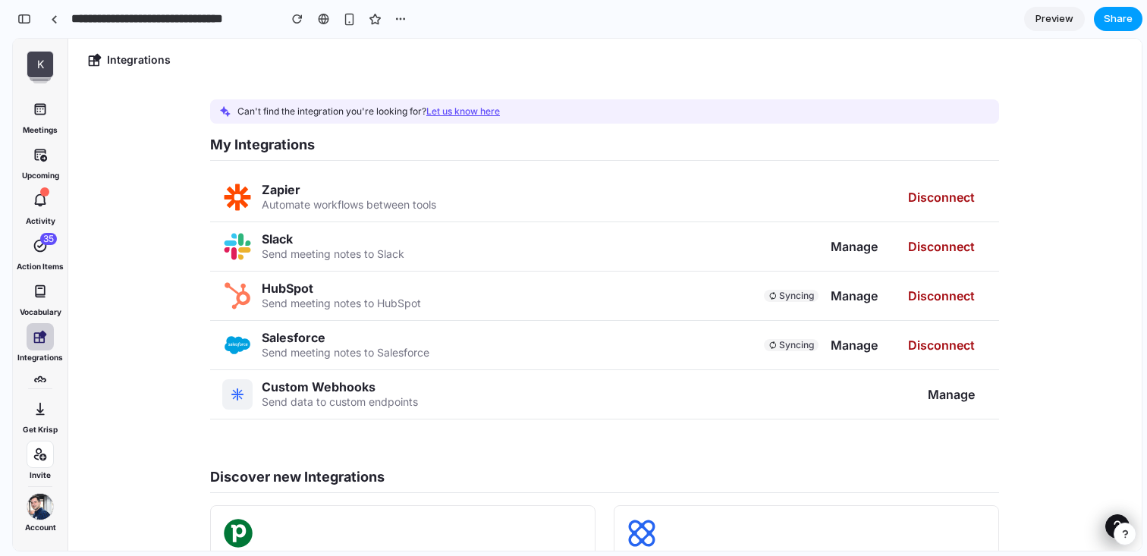
click at [1118, 15] on span "Share" at bounding box center [1118, 18] width 29 height 15
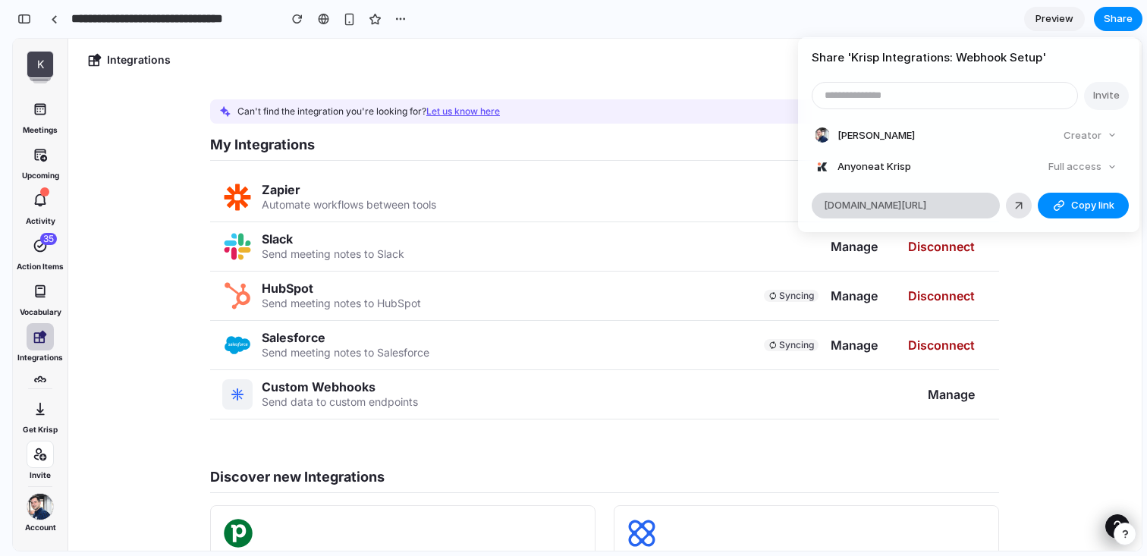
click at [897, 206] on span "[DOMAIN_NAME][URL]" at bounding box center [875, 205] width 102 height 15
click at [1018, 206] on div at bounding box center [1019, 206] width 14 height 14
click at [925, 59] on h4 "Share ' Krisp Integrations: Webhook Setup '" at bounding box center [969, 57] width 314 height 17
click at [912, 99] on input "email" at bounding box center [945, 96] width 265 height 26
click at [964, 63] on h4 "Share ' Krisp Integrations: Webhook Setup '" at bounding box center [969, 57] width 314 height 17
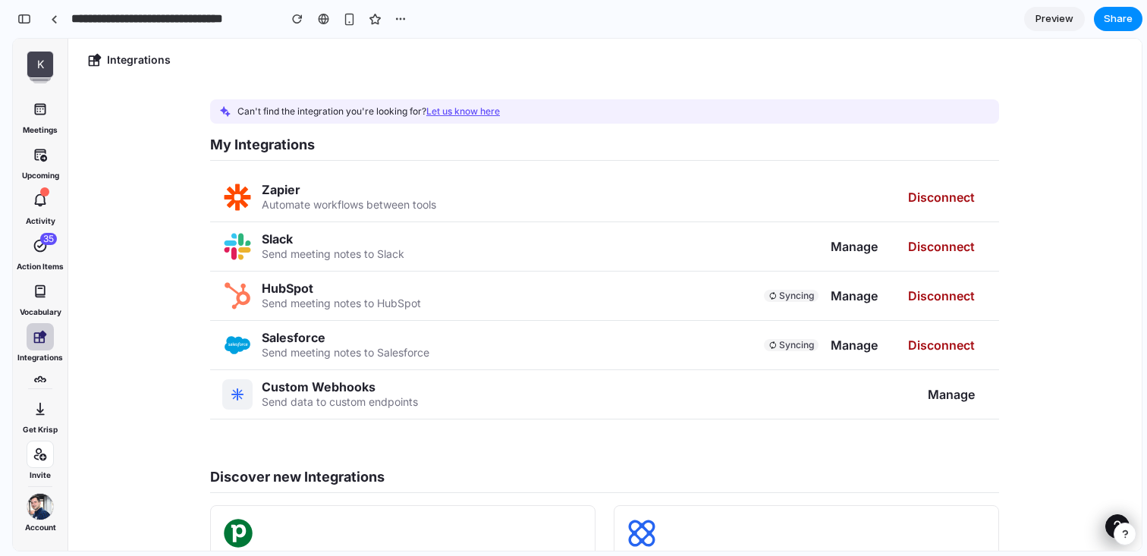
click at [54, 14] on div "Share ' Krisp Integrations: Webhook Setup ' Invite [PERSON_NAME] Gyumjibashyan …" at bounding box center [573, 278] width 1147 height 556
click at [54, 15] on div at bounding box center [54, 19] width 7 height 8
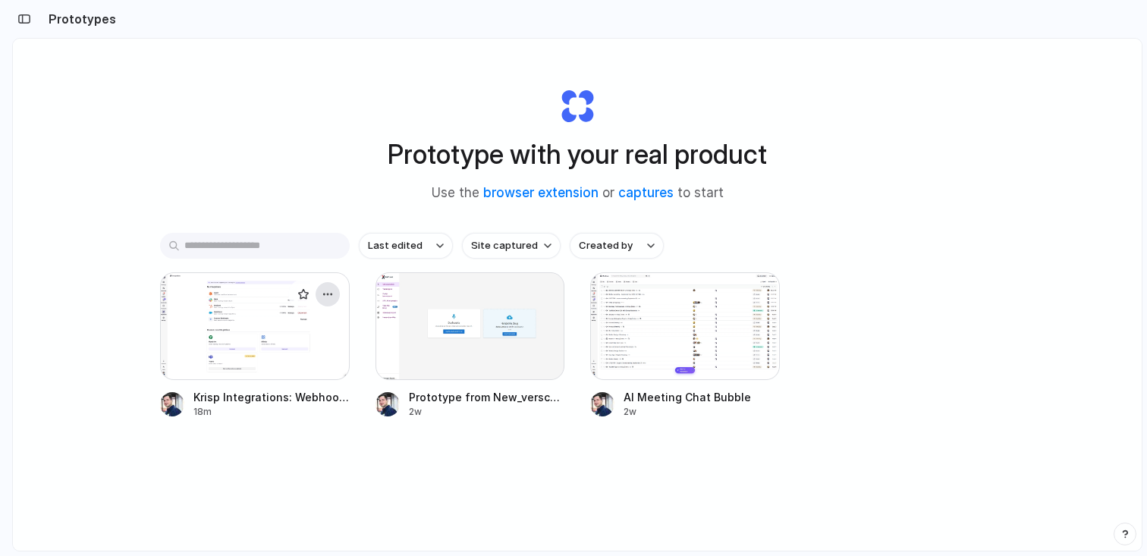
click at [331, 291] on div "button" at bounding box center [328, 294] width 12 height 12
click at [259, 379] on span "Copy link" at bounding box center [275, 377] width 43 height 15
click at [237, 343] on div at bounding box center [255, 326] width 190 height 108
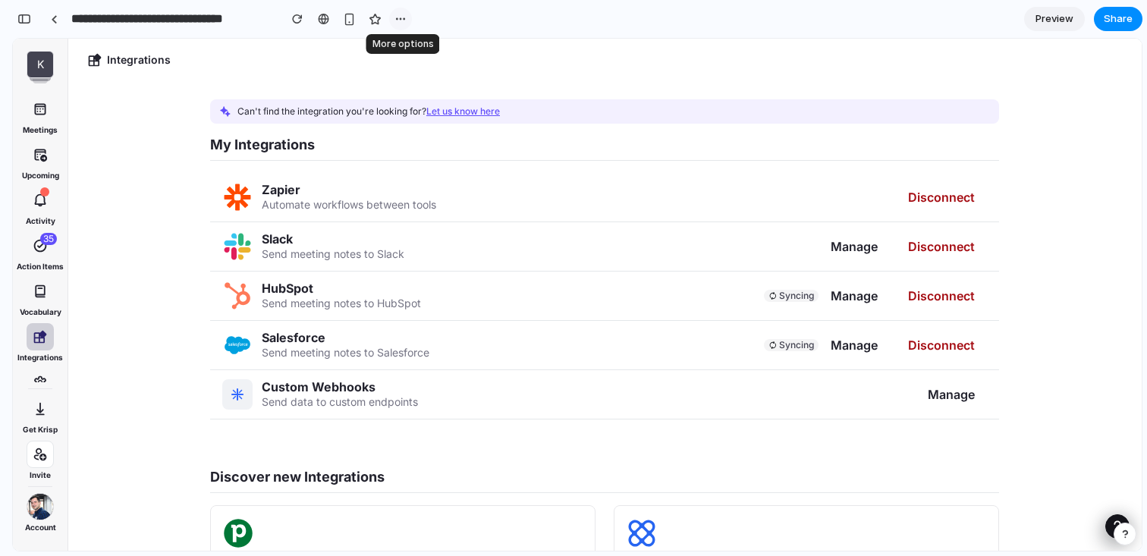
click at [405, 18] on div "button" at bounding box center [401, 19] width 12 height 12
click at [405, 18] on div "Duplicate Delete" at bounding box center [573, 278] width 1147 height 556
click at [1062, 21] on span "Preview" at bounding box center [1055, 18] width 38 height 15
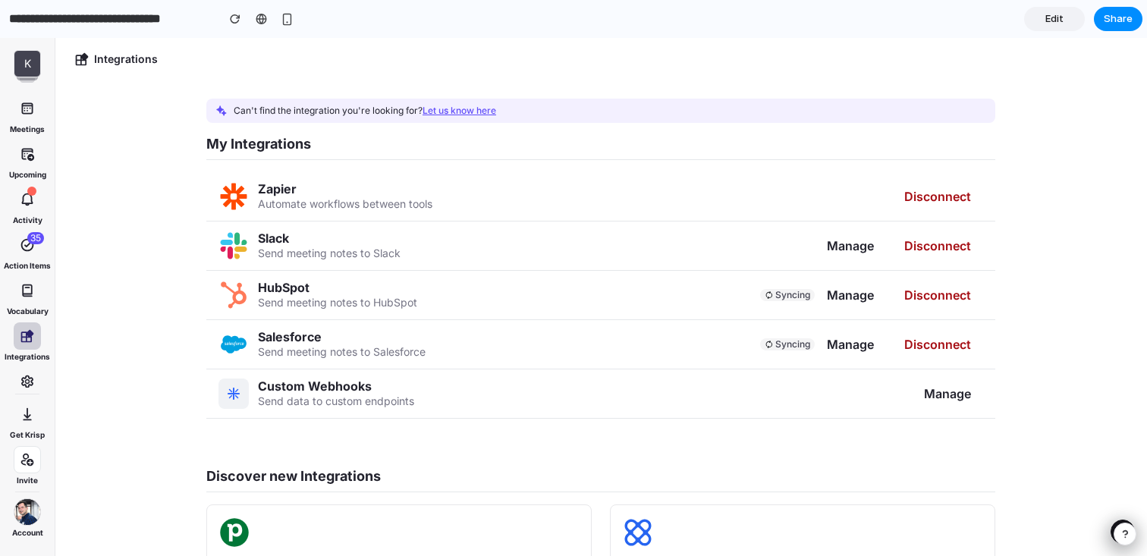
click at [1057, 19] on span "Edit" at bounding box center [1055, 18] width 18 height 15
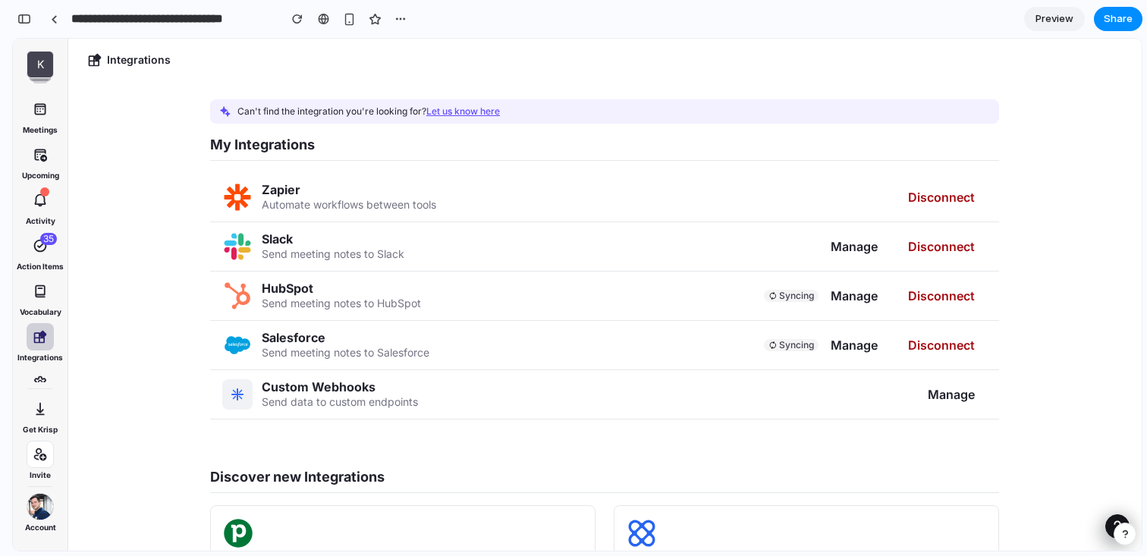
scroll to position [564, 0]
click at [1114, 20] on span "Share" at bounding box center [1118, 18] width 29 height 15
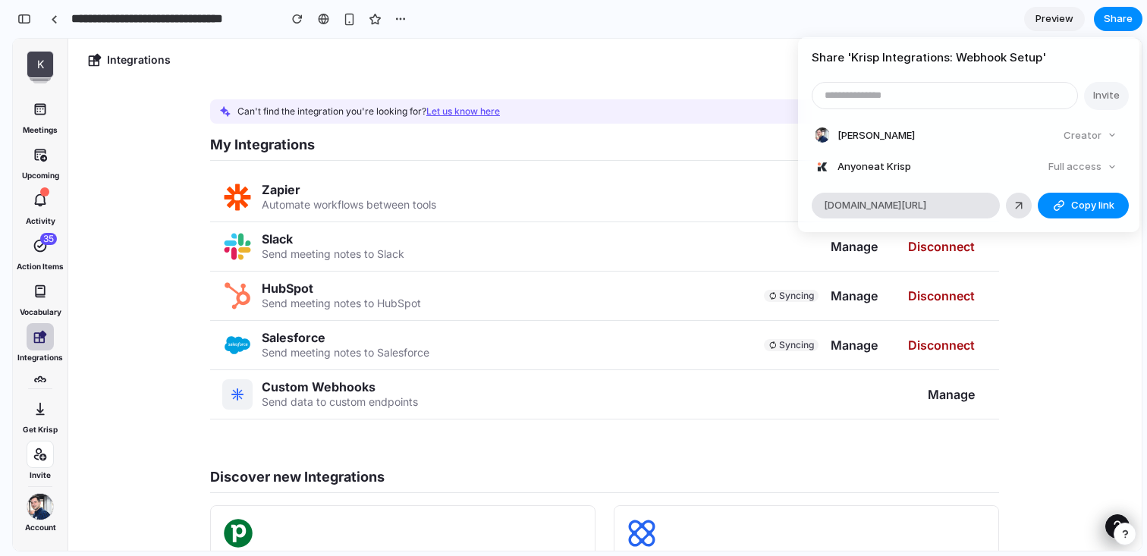
click at [1113, 20] on div "Share ' Krisp Integrations: Webhook Setup ' Invite [PERSON_NAME] Gyumjibashyan …" at bounding box center [573, 278] width 1147 height 556
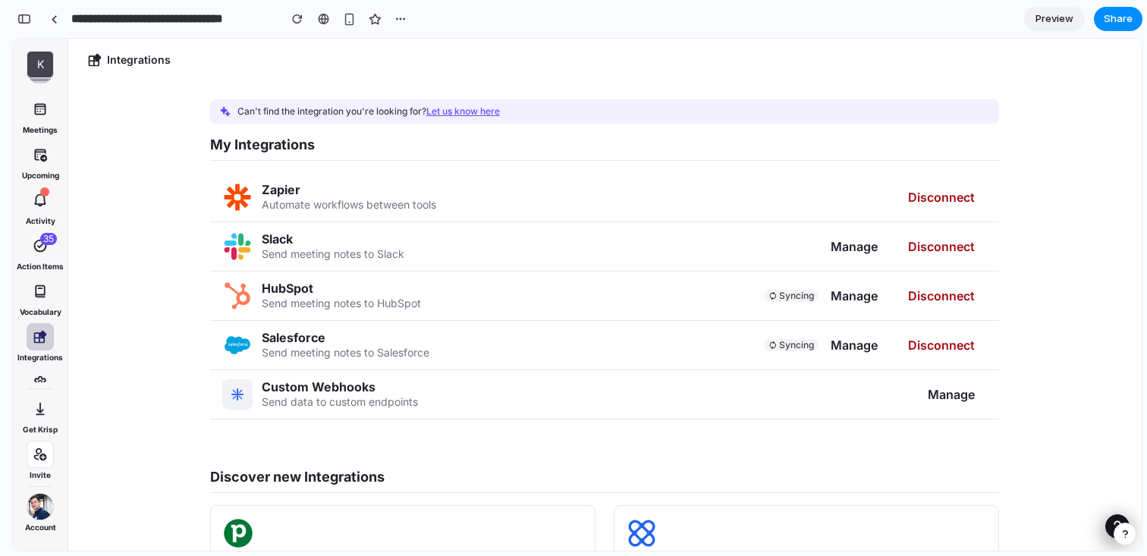
click at [1044, 20] on span "Preview" at bounding box center [1055, 18] width 38 height 15
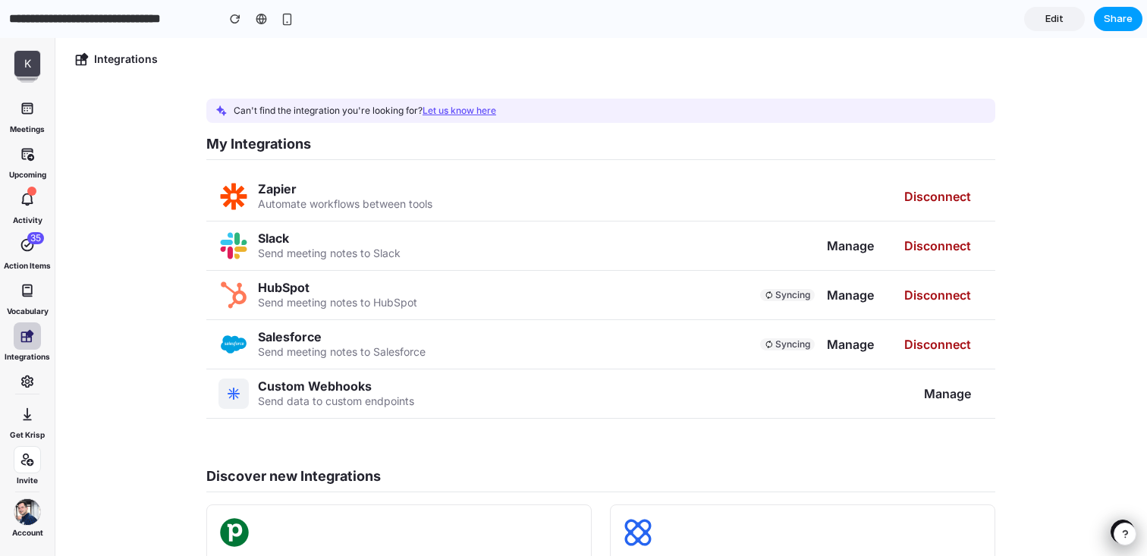
click at [1129, 20] on span "Share" at bounding box center [1118, 18] width 29 height 15
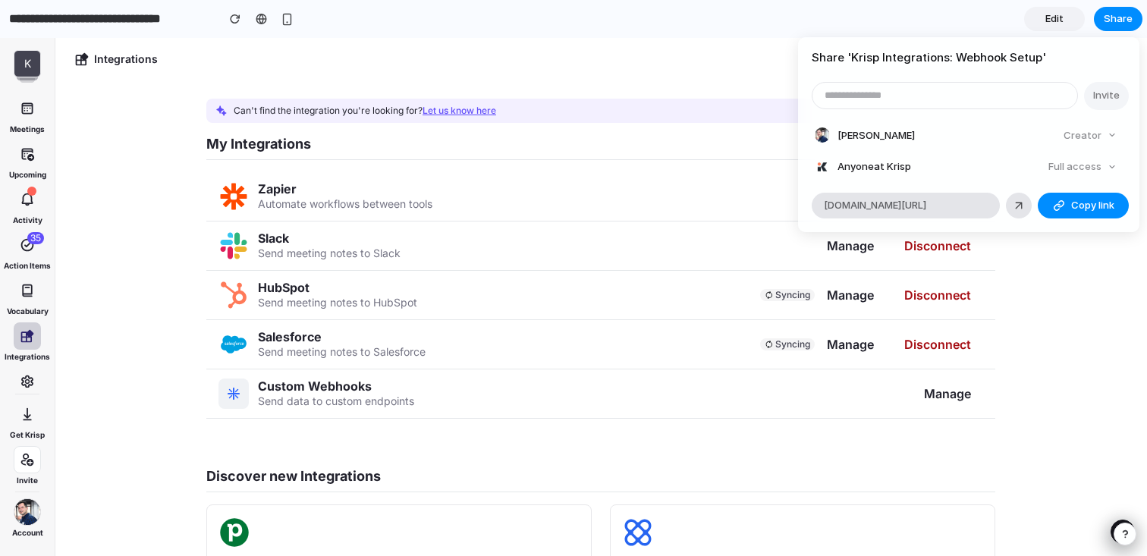
click at [895, 55] on h4 "Share ' Krisp Integrations: Webhook Setup '" at bounding box center [969, 57] width 314 height 17
click at [1080, 201] on span "Copy link" at bounding box center [1092, 205] width 43 height 15
click at [1102, 203] on span "Copy link" at bounding box center [1092, 205] width 43 height 15
